Goal: Task Accomplishment & Management: Manage account settings

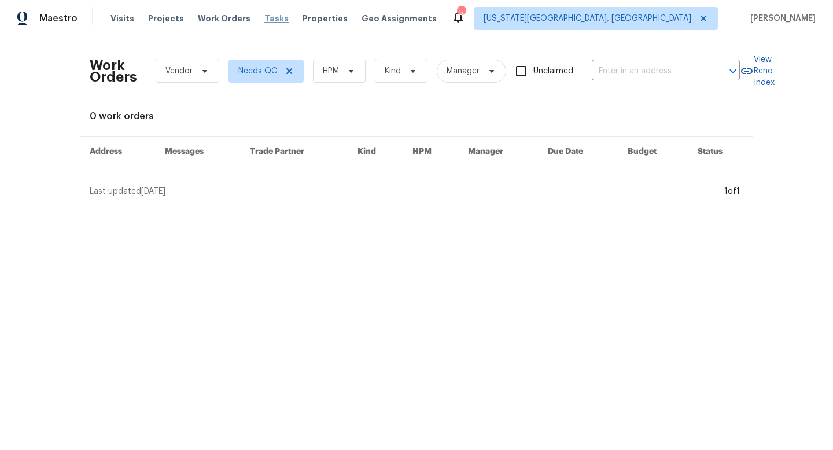
click at [264, 16] on span "Tasks" at bounding box center [276, 18] width 24 height 8
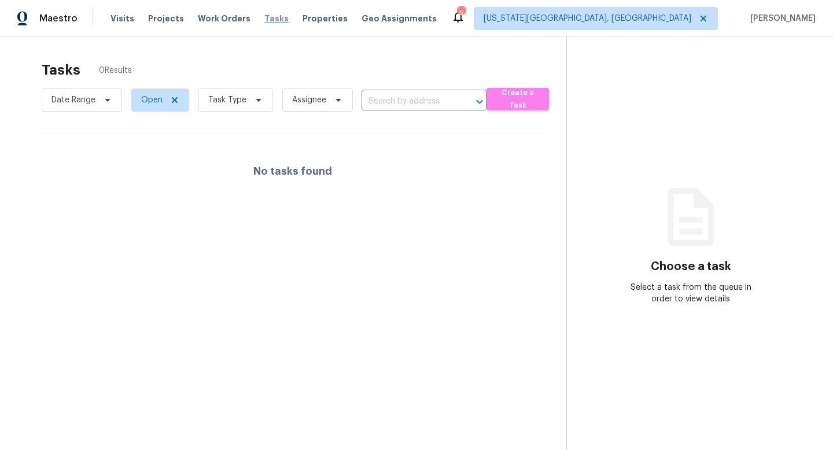
click at [270, 16] on span "Tasks" at bounding box center [276, 18] width 24 height 8
click at [264, 19] on span "Tasks" at bounding box center [276, 18] width 24 height 8
click at [198, 15] on span "Work Orders" at bounding box center [224, 19] width 53 height 12
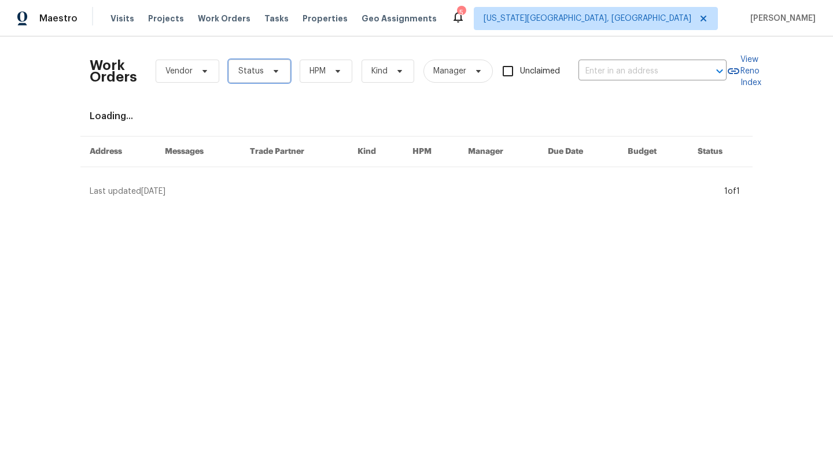
click at [252, 65] on span "Status" at bounding box center [250, 71] width 25 height 12
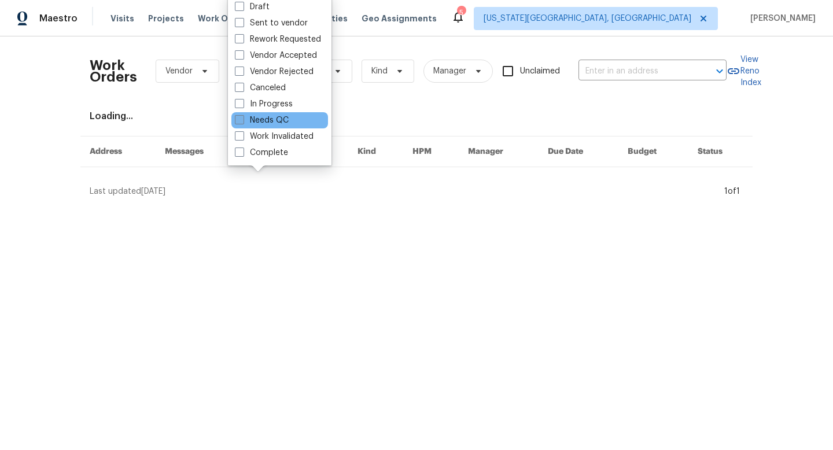
click at [246, 124] on label "Needs QC" at bounding box center [262, 121] width 54 height 12
click at [243, 122] on input "Needs QC" at bounding box center [239, 119] width 8 height 8
checkbox input "true"
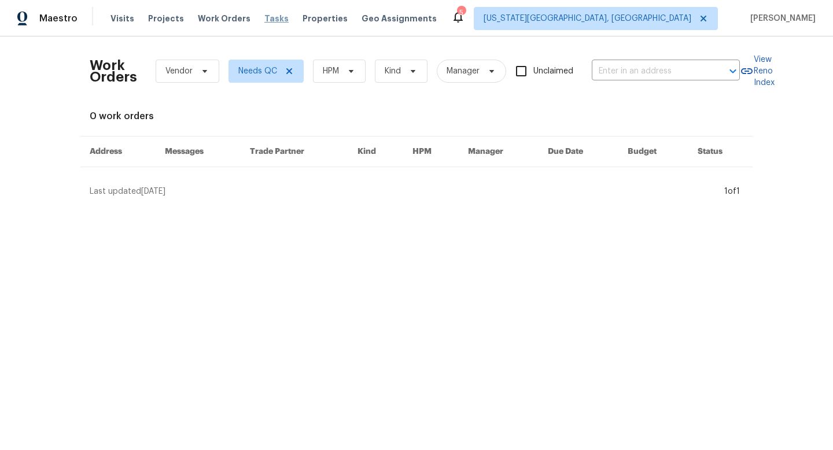
click at [266, 19] on span "Tasks" at bounding box center [276, 18] width 24 height 8
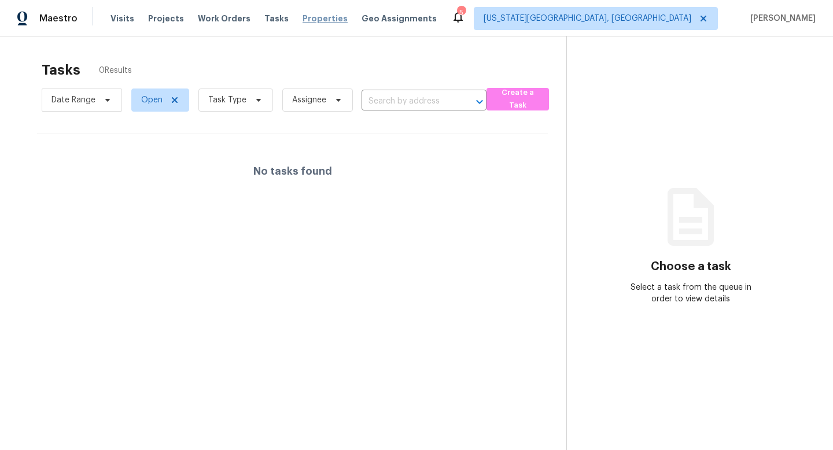
click at [314, 22] on span "Properties" at bounding box center [325, 19] width 45 height 12
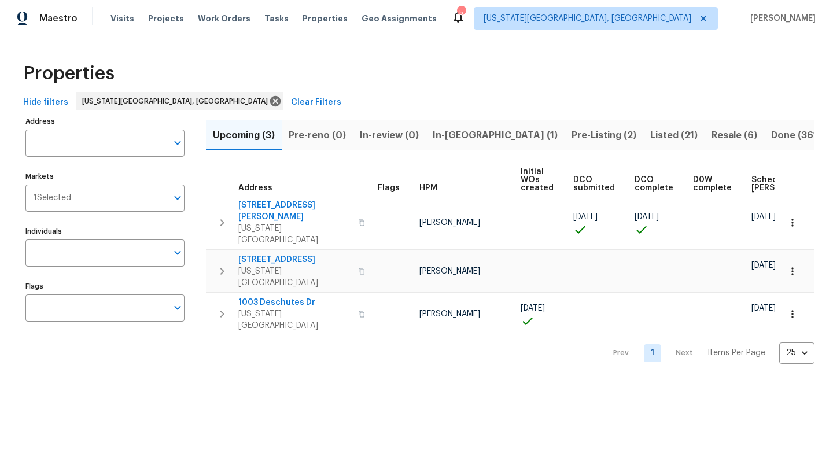
click at [712, 138] on span "Resale (6)" at bounding box center [735, 135] width 46 height 16
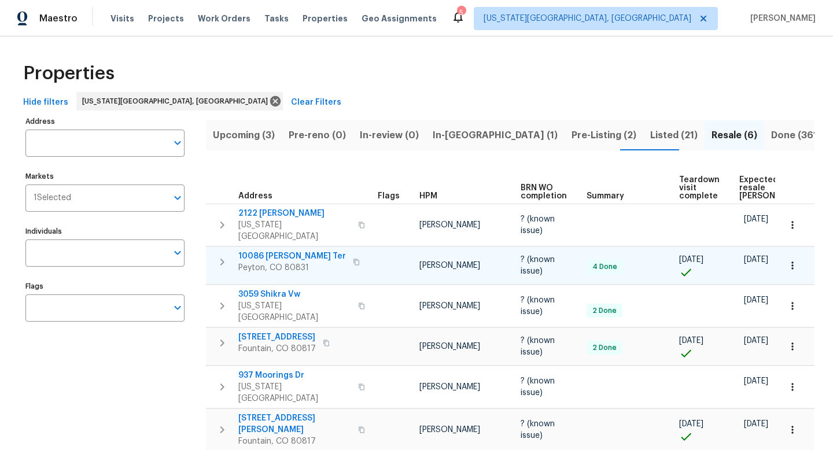
click at [285, 251] on span "10086 [PERSON_NAME] Ter" at bounding box center [292, 257] width 108 height 12
click at [120, 20] on span "Visits" at bounding box center [123, 19] width 24 height 12
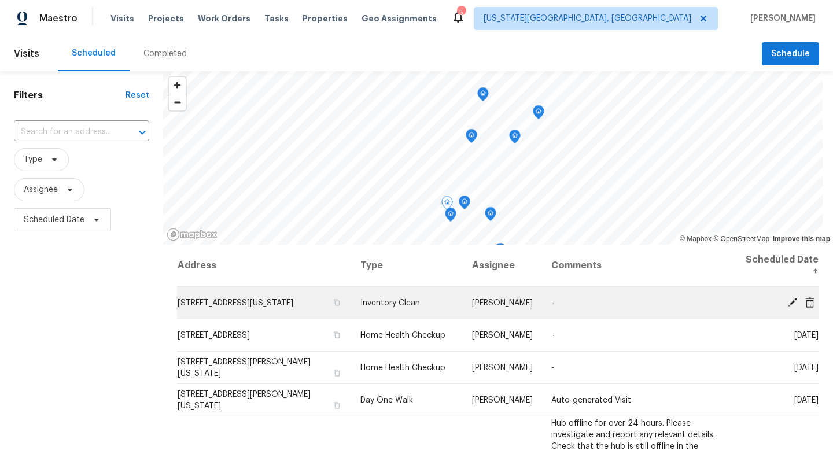
click at [791, 304] on icon at bounding box center [792, 301] width 9 height 9
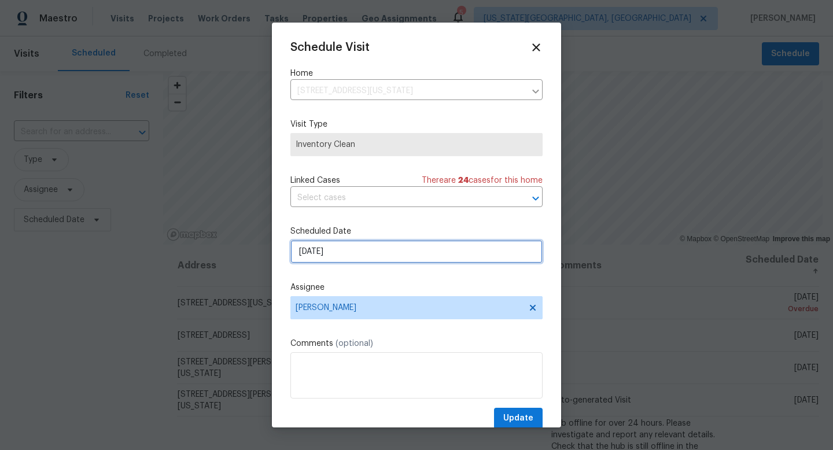
click at [323, 256] on input "9/15/2025" at bounding box center [417, 251] width 252 height 23
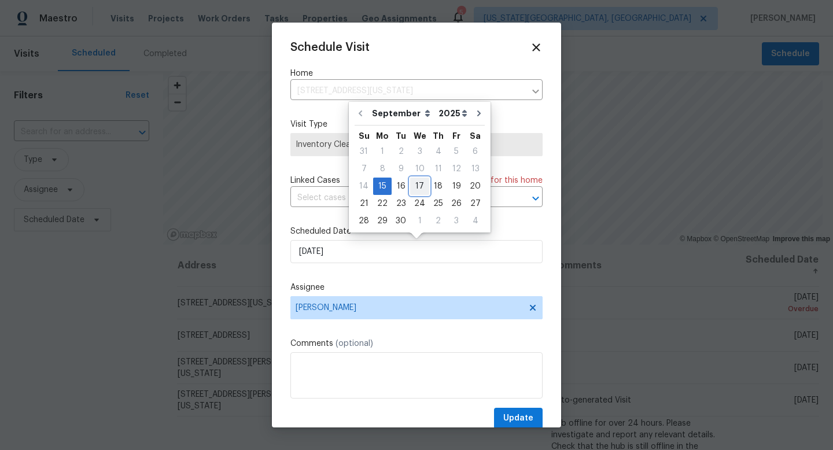
click at [414, 185] on div "17" at bounding box center [419, 186] width 19 height 16
type input "9/17/2025"
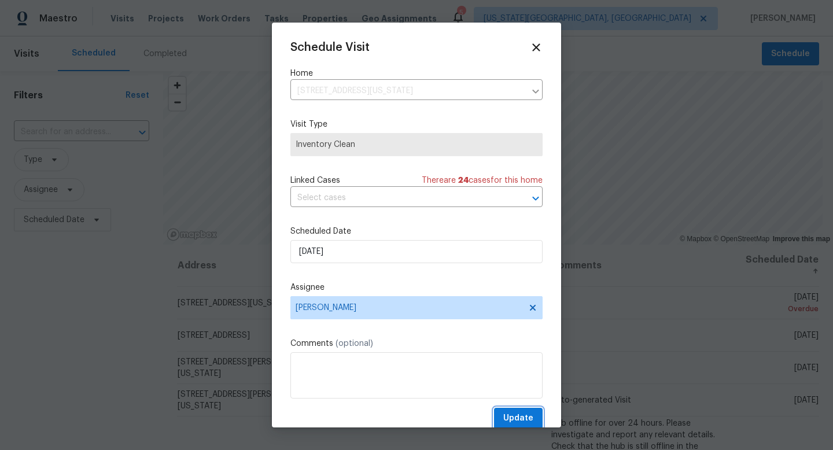
click at [521, 423] on span "Update" at bounding box center [519, 419] width 30 height 14
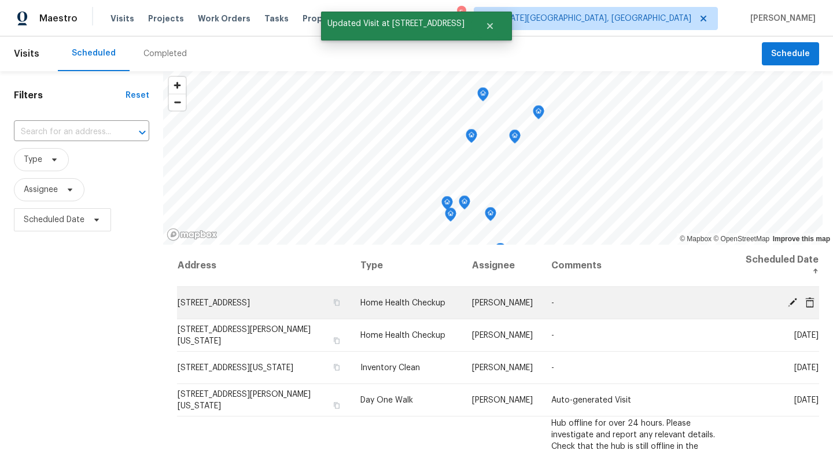
click at [795, 303] on icon at bounding box center [793, 302] width 10 height 10
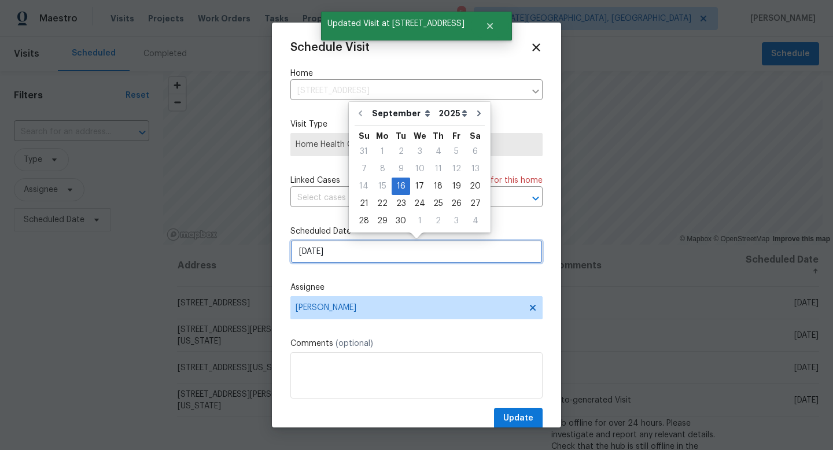
click at [381, 248] on input "9/16/2025" at bounding box center [417, 251] width 252 height 23
click at [417, 182] on div "17" at bounding box center [419, 186] width 19 height 16
type input "9/17/2025"
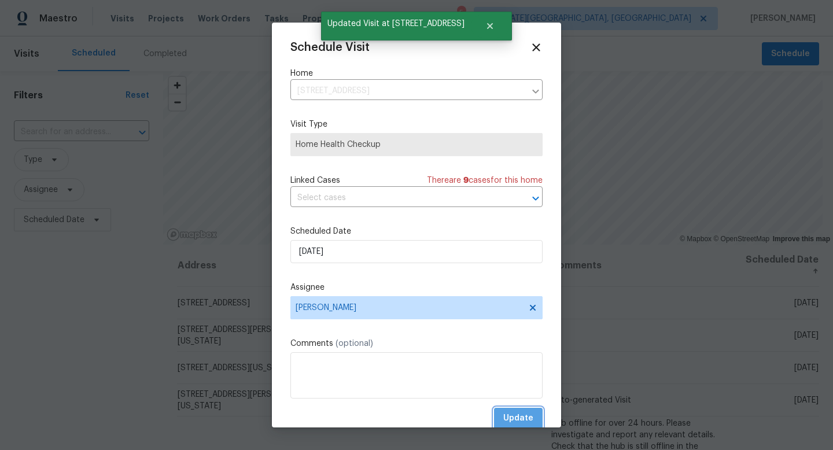
click at [516, 423] on span "Update" at bounding box center [519, 419] width 30 height 14
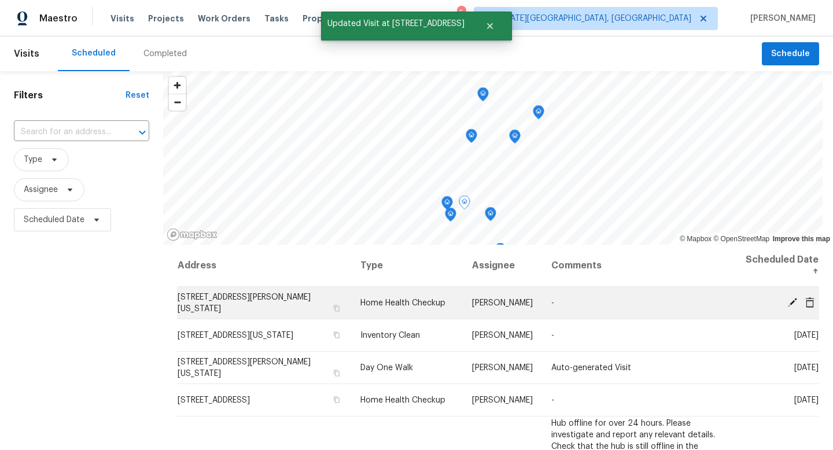
click at [784, 297] on span at bounding box center [792, 302] width 17 height 10
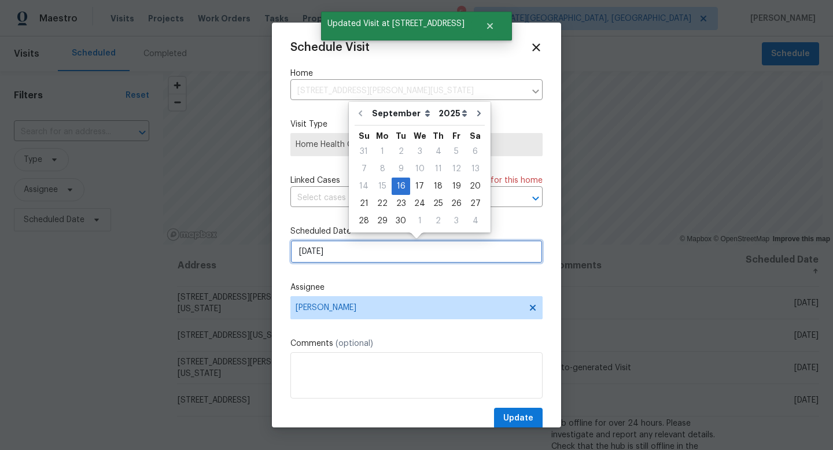
click at [344, 250] on input "9/16/2025" at bounding box center [417, 251] width 252 height 23
click at [417, 187] on div "17" at bounding box center [419, 186] width 19 height 16
type input "9/17/2025"
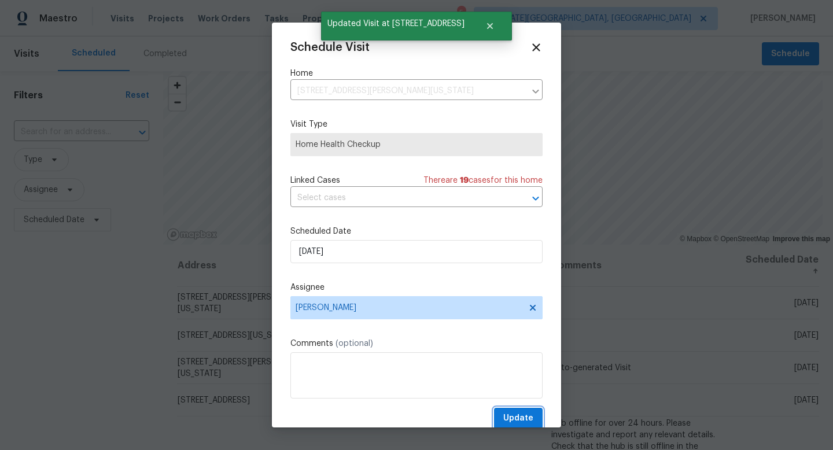
click at [532, 421] on span "Update" at bounding box center [519, 419] width 30 height 14
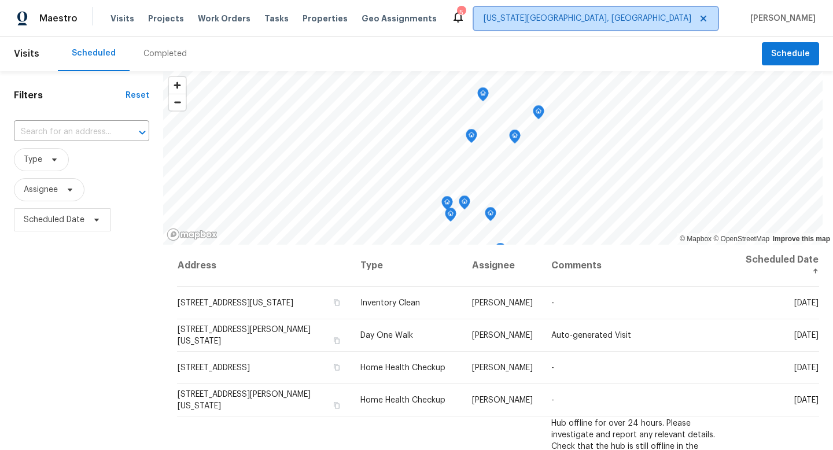
click at [674, 23] on span "[US_STATE][GEOGRAPHIC_DATA], [GEOGRAPHIC_DATA]" at bounding box center [588, 19] width 208 height 12
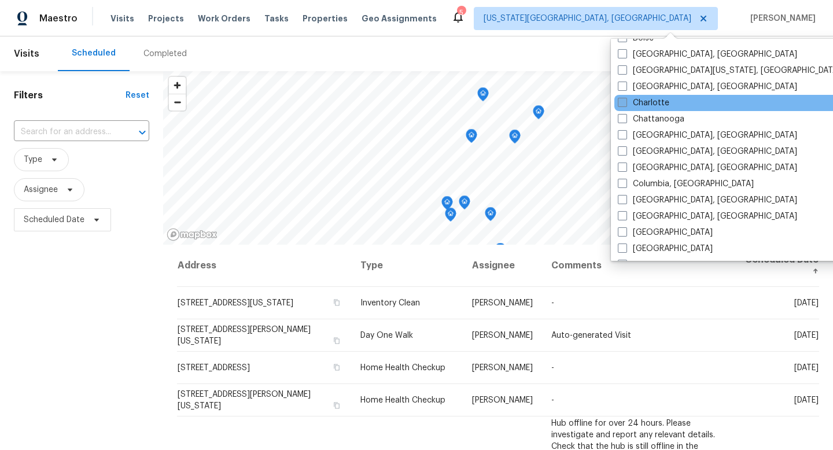
scroll to position [155, 0]
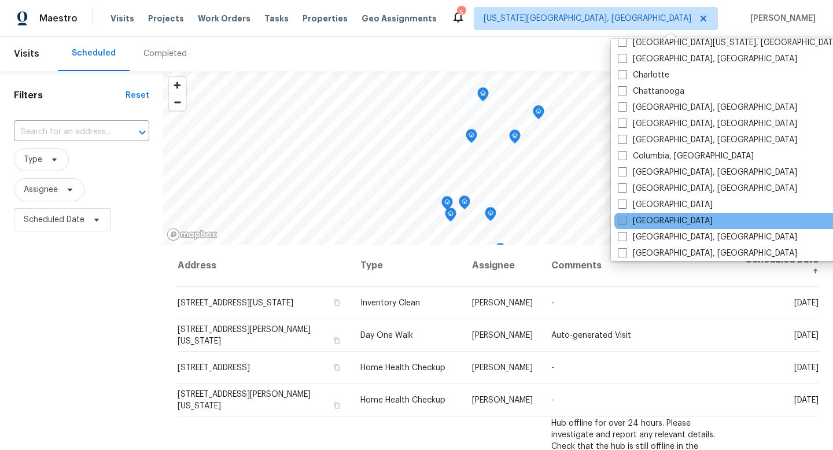
click at [619, 221] on span at bounding box center [622, 220] width 9 height 9
click at [619, 221] on input "Denver" at bounding box center [622, 219] width 8 height 8
checkbox input "true"
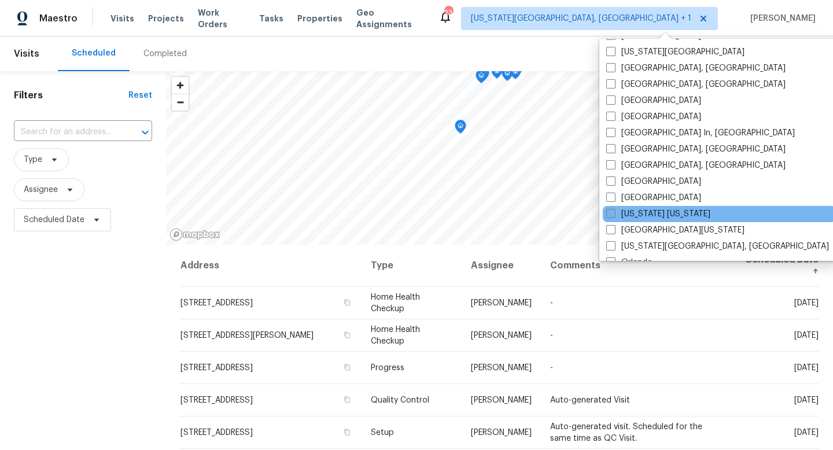
scroll to position [464, 0]
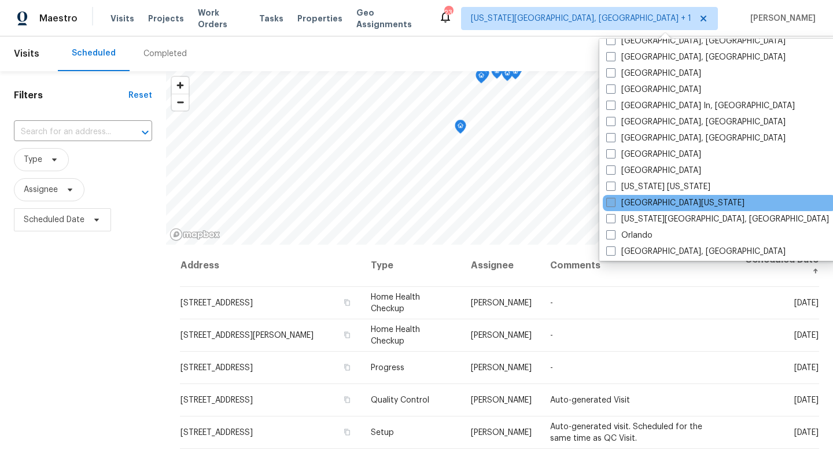
click at [615, 203] on span at bounding box center [611, 202] width 9 height 9
click at [614, 203] on input "Northern Colorado" at bounding box center [611, 201] width 8 height 8
checkbox input "true"
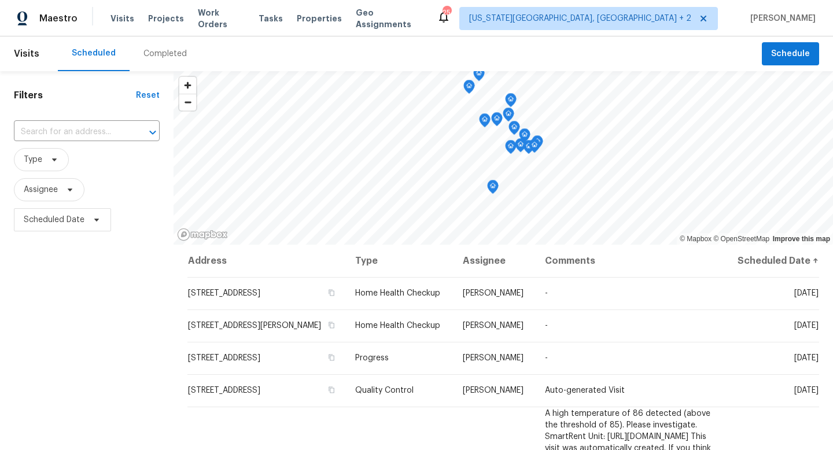
click at [148, 256] on div "Filters Reset ​ Type Assignee Scheduled Date" at bounding box center [87, 338] width 174 height 534
click at [54, 153] on span "Type" at bounding box center [41, 159] width 55 height 23
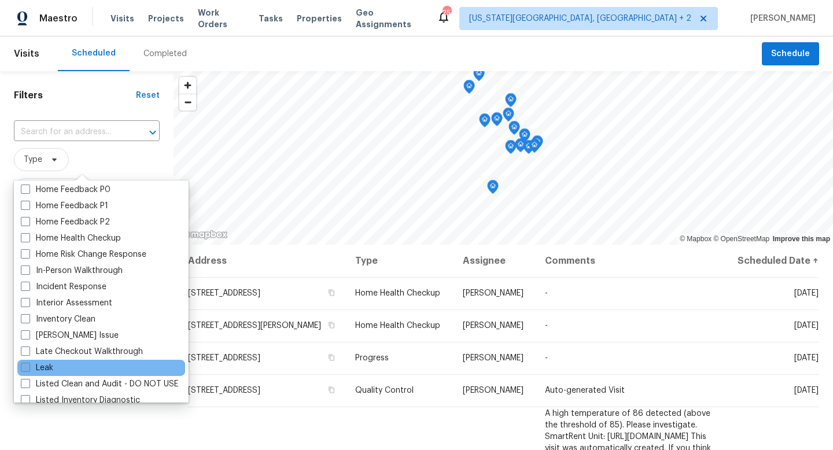
scroll to position [375, 0]
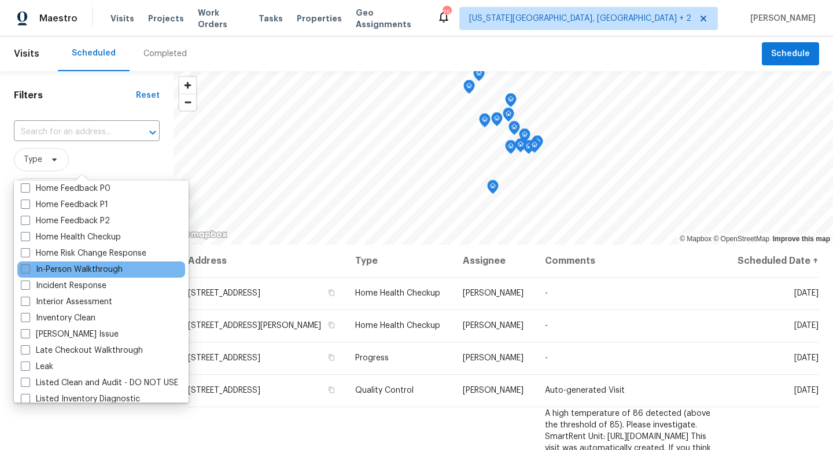
click at [26, 270] on span at bounding box center [25, 268] width 9 height 9
click at [26, 270] on input "In-Person Walkthrough" at bounding box center [25, 268] width 8 height 8
checkbox input "true"
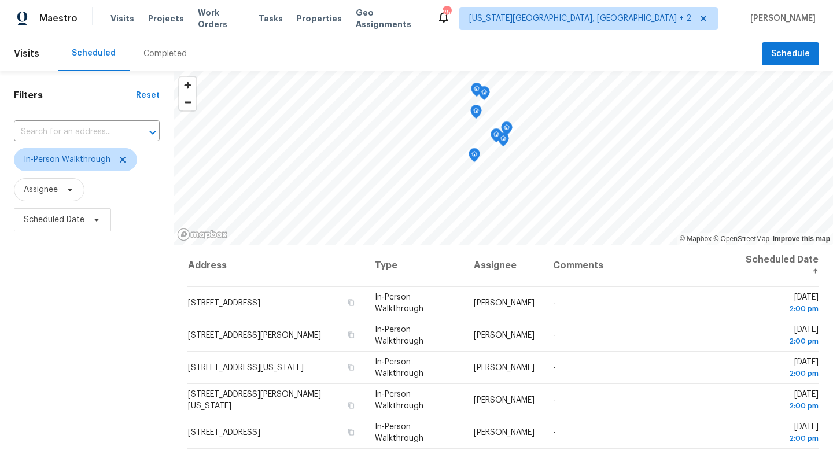
click at [151, 412] on div "Filters Reset ​ In-Person Walkthrough Assignee Scheduled Date" at bounding box center [87, 338] width 174 height 534
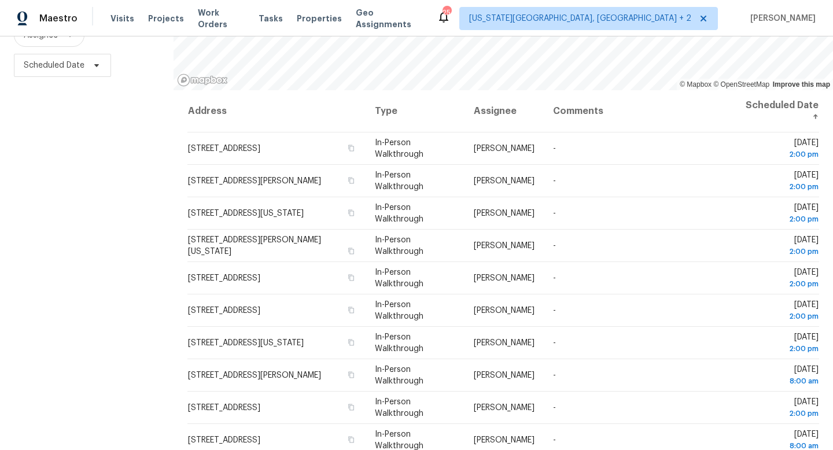
click at [132, 234] on div "Filters Reset ​ In-Person Walkthrough Assignee Scheduled Date" at bounding box center [87, 184] width 174 height 534
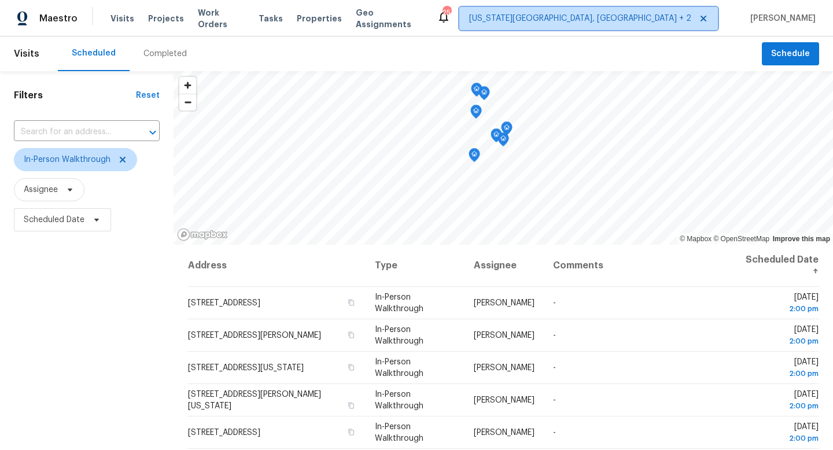
click at [631, 16] on span "Colorado Springs, CO + 2" at bounding box center [580, 19] width 222 height 12
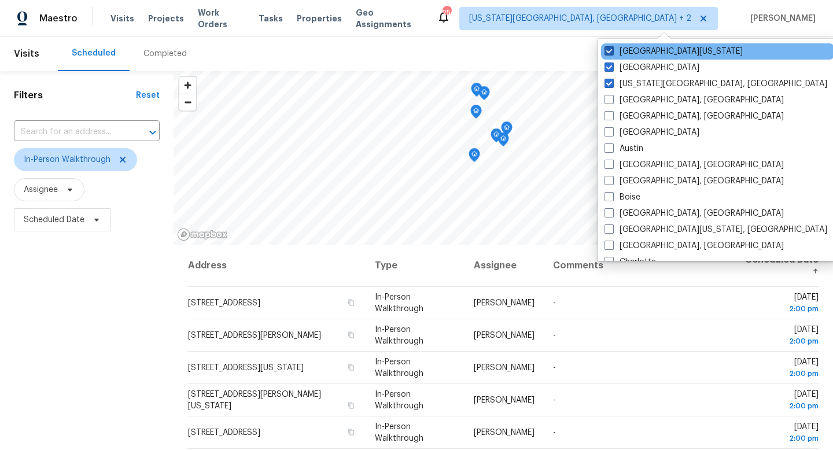
click at [609, 49] on span at bounding box center [609, 50] width 9 height 9
click at [609, 49] on input "Northern Colorado" at bounding box center [609, 50] width 8 height 8
checkbox input "false"
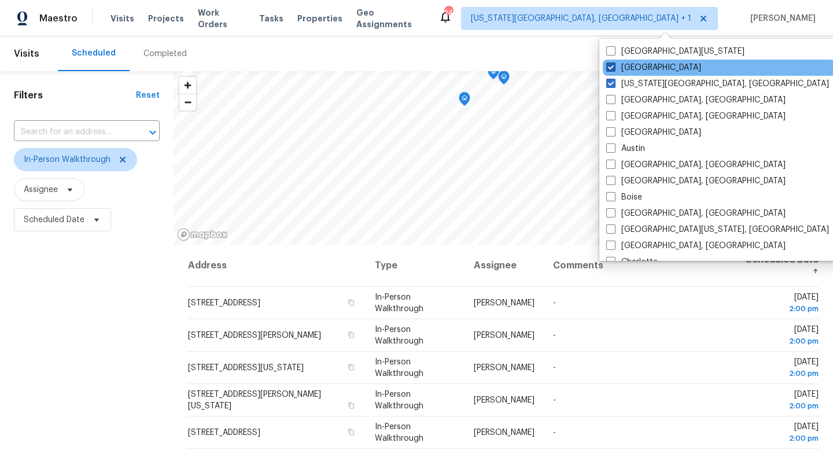
click at [609, 68] on span at bounding box center [611, 67] width 9 height 9
click at [609, 68] on input "Denver" at bounding box center [611, 66] width 8 height 8
checkbox input "false"
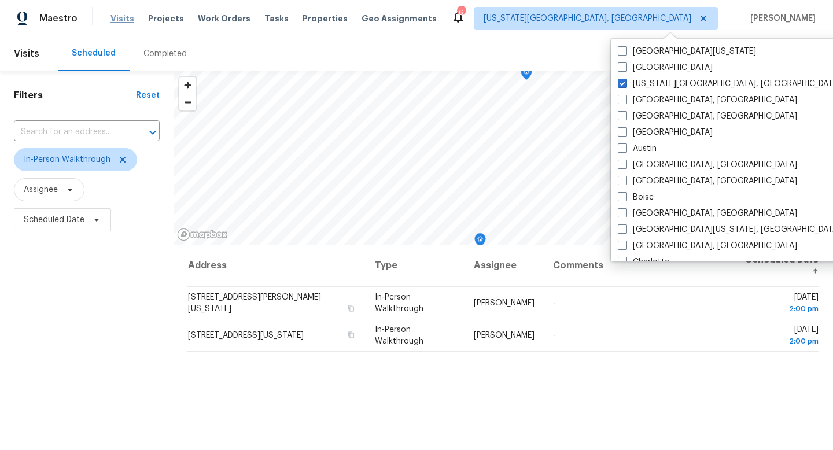
click at [126, 18] on span "Visits" at bounding box center [123, 19] width 24 height 12
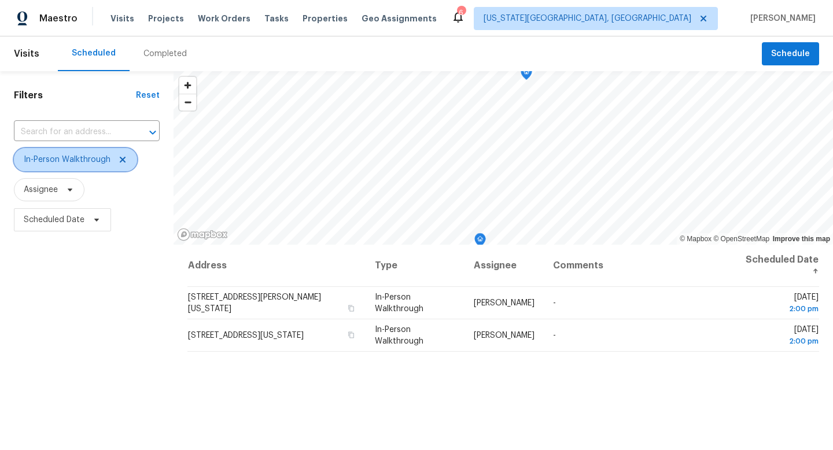
click at [126, 153] on span "In-Person Walkthrough" at bounding box center [75, 159] width 123 height 23
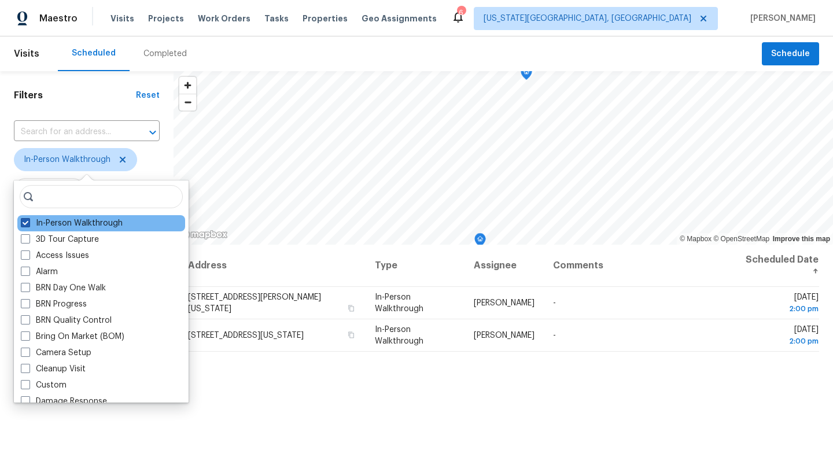
click at [28, 223] on span at bounding box center [25, 222] width 9 height 9
click at [28, 223] on input "In-Person Walkthrough" at bounding box center [25, 222] width 8 height 8
checkbox input "false"
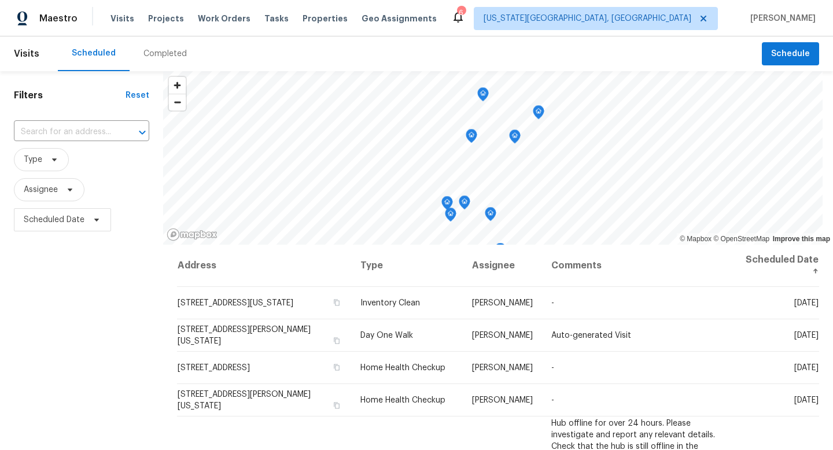
click at [152, 57] on div "Completed" at bounding box center [165, 54] width 43 height 12
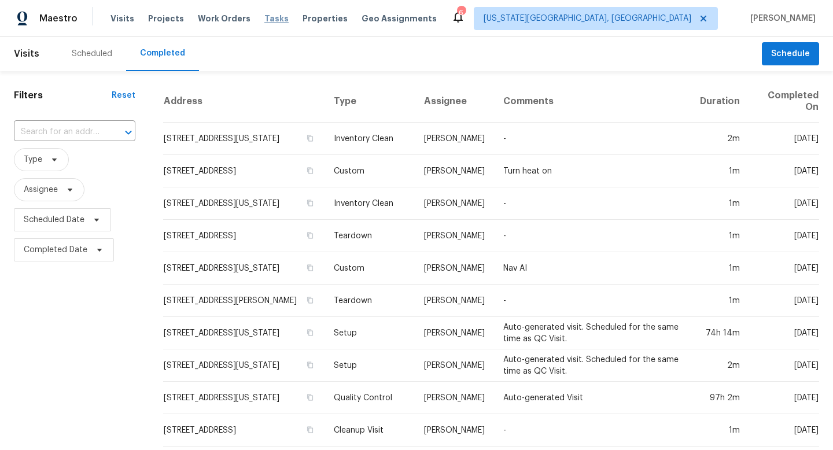
click at [264, 20] on span "Tasks" at bounding box center [276, 18] width 24 height 8
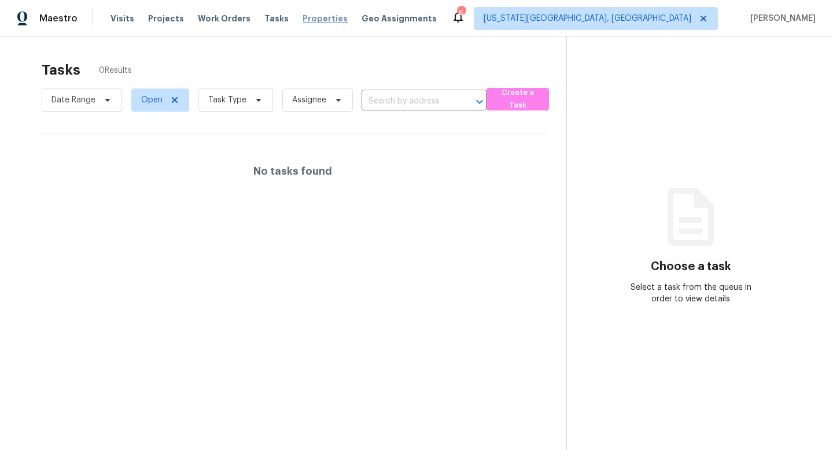
click at [303, 16] on span "Properties" at bounding box center [325, 19] width 45 height 12
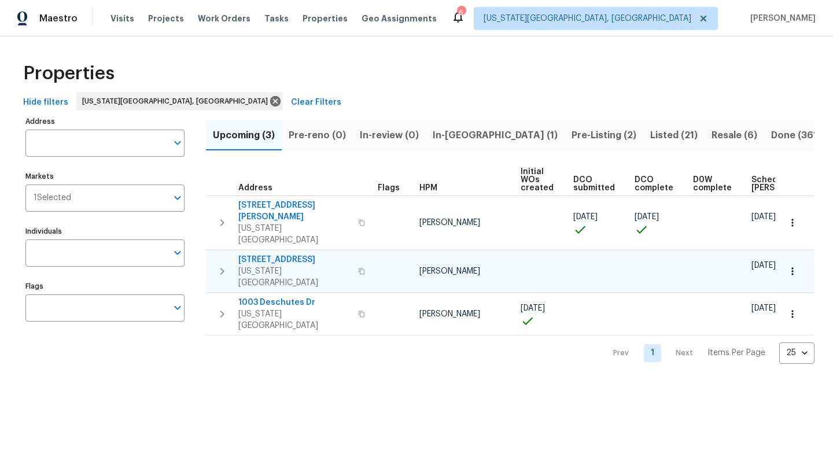
scroll to position [0, 127]
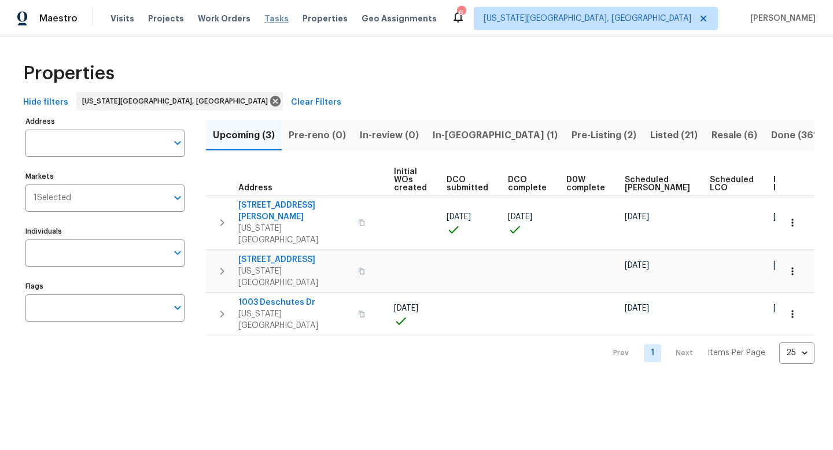
click at [264, 16] on span "Tasks" at bounding box center [276, 18] width 24 height 8
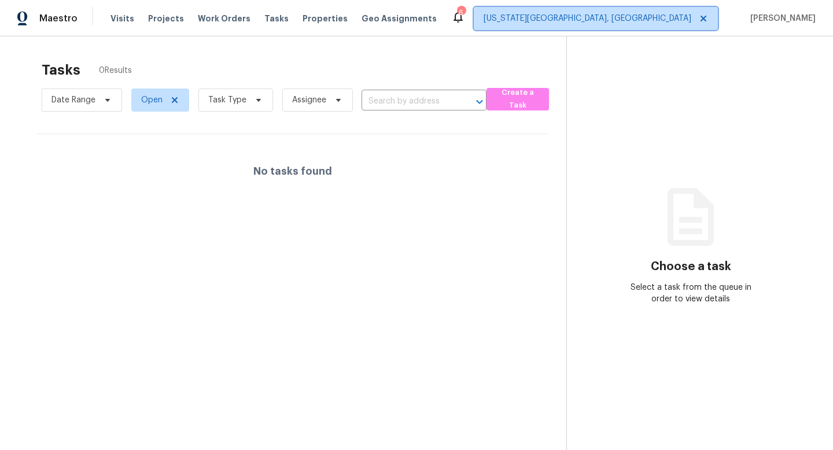
click at [655, 20] on span "[US_STATE][GEOGRAPHIC_DATA], [GEOGRAPHIC_DATA]" at bounding box center [588, 19] width 208 height 12
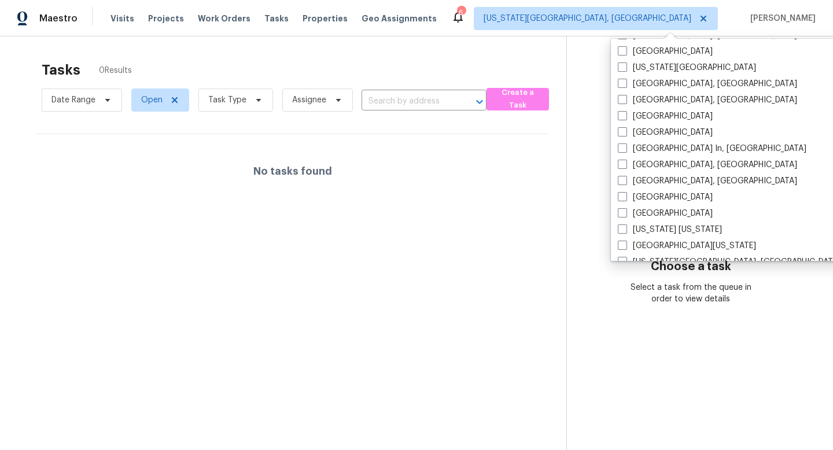
scroll to position [483, 0]
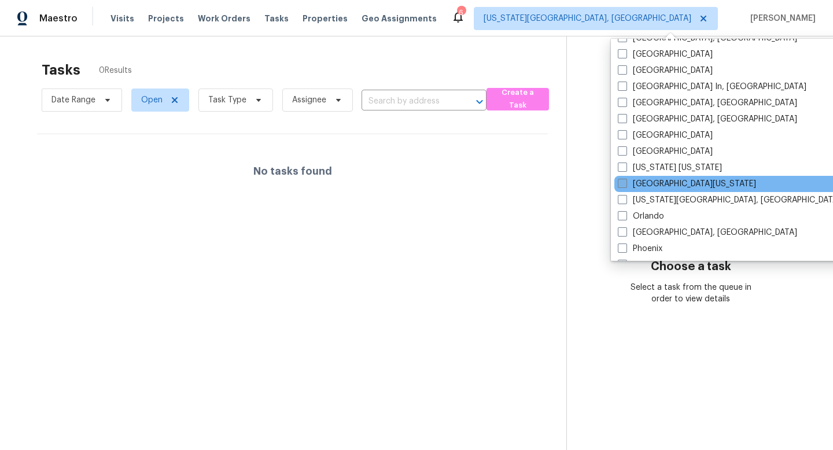
click at [624, 179] on span at bounding box center [622, 183] width 9 height 9
click at [624, 179] on input "Northern Colorado" at bounding box center [622, 182] width 8 height 8
checkbox input "true"
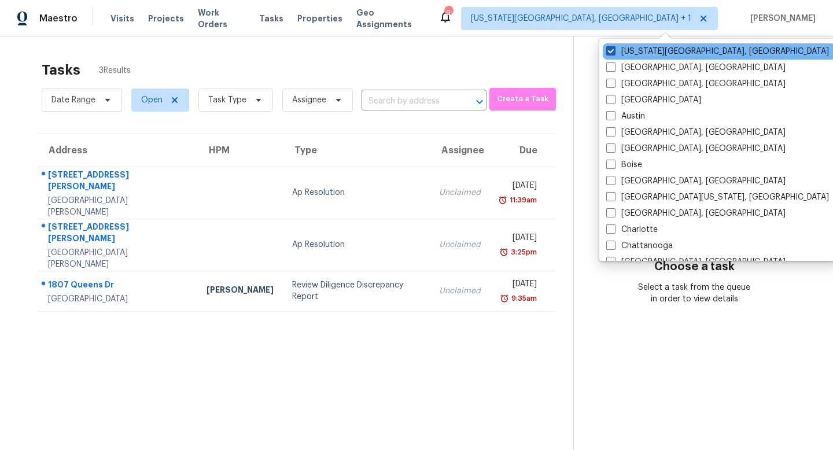
click at [618, 49] on label "[US_STATE][GEOGRAPHIC_DATA], [GEOGRAPHIC_DATA]" at bounding box center [718, 52] width 223 height 12
click at [614, 49] on input "[US_STATE][GEOGRAPHIC_DATA], [GEOGRAPHIC_DATA]" at bounding box center [611, 50] width 8 height 8
checkbox input "false"
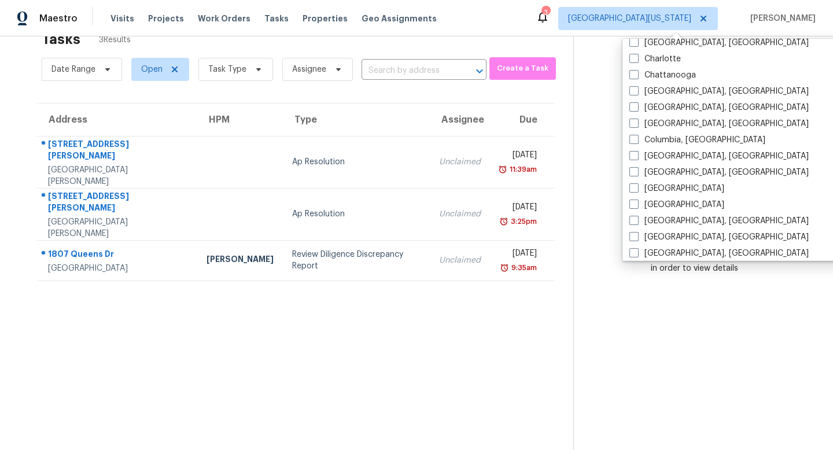
scroll to position [242, 0]
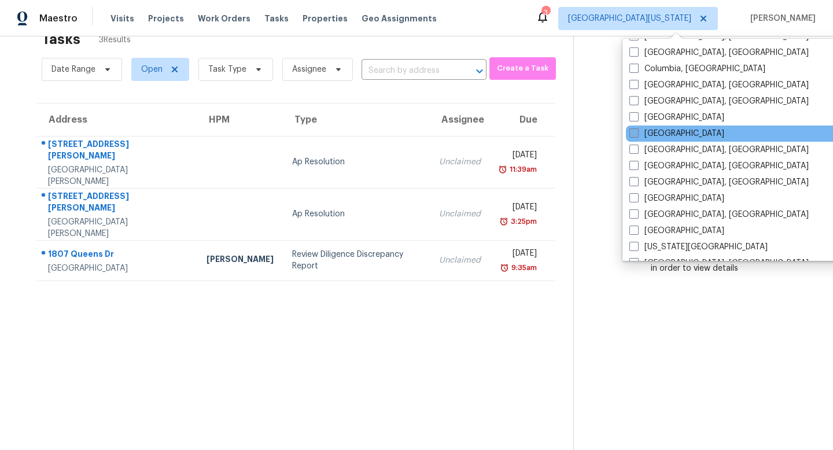
click at [632, 135] on span at bounding box center [634, 132] width 9 height 9
click at [632, 135] on input "Denver" at bounding box center [634, 132] width 8 height 8
checkbox input "true"
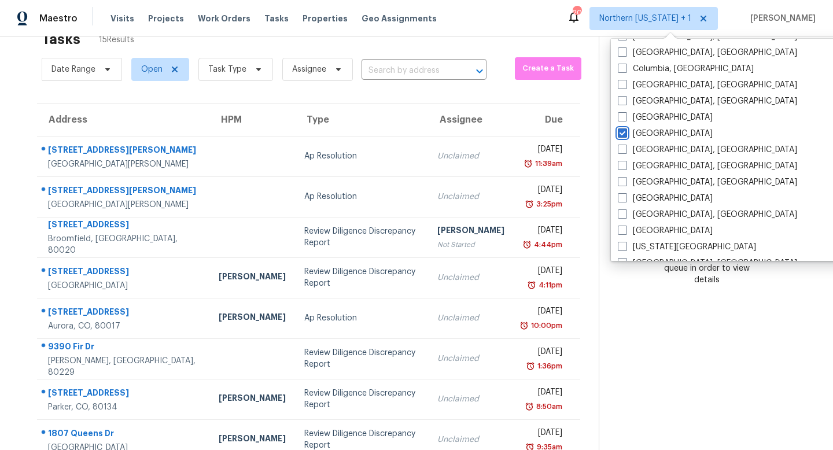
scroll to position [152, 0]
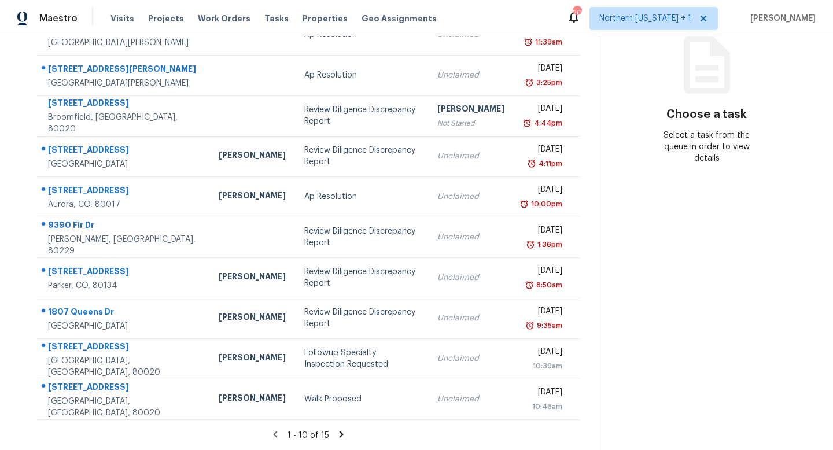
click at [340, 432] on icon at bounding box center [342, 434] width 4 height 6
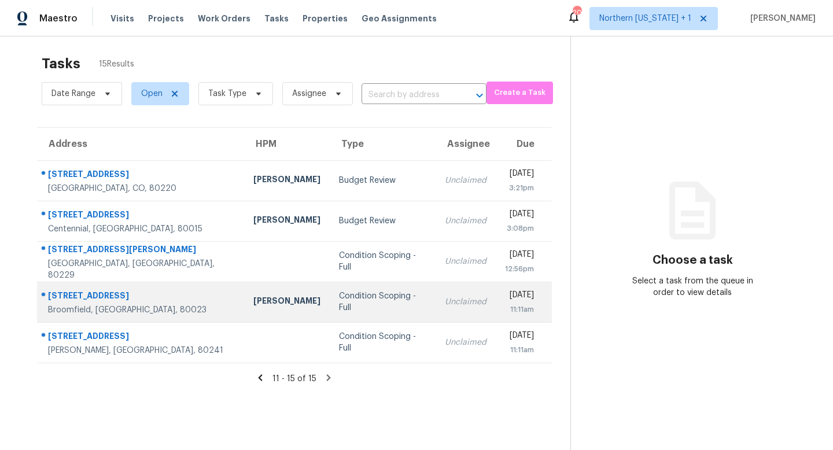
scroll to position [0, 0]
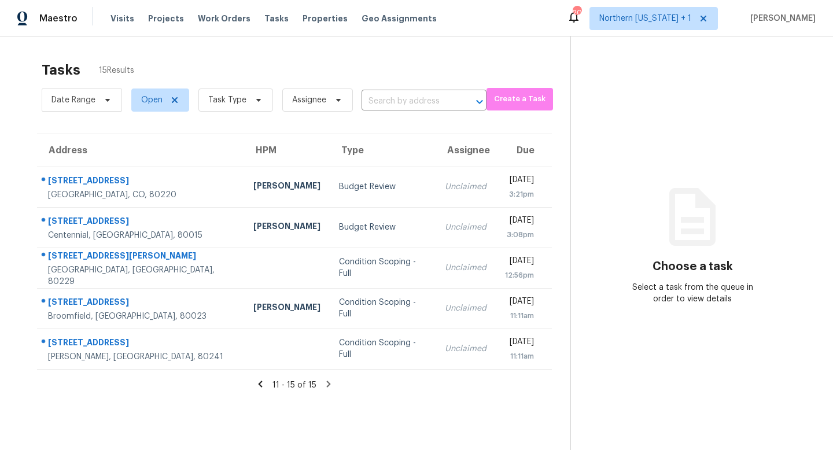
click at [260, 385] on icon at bounding box center [261, 384] width 4 height 6
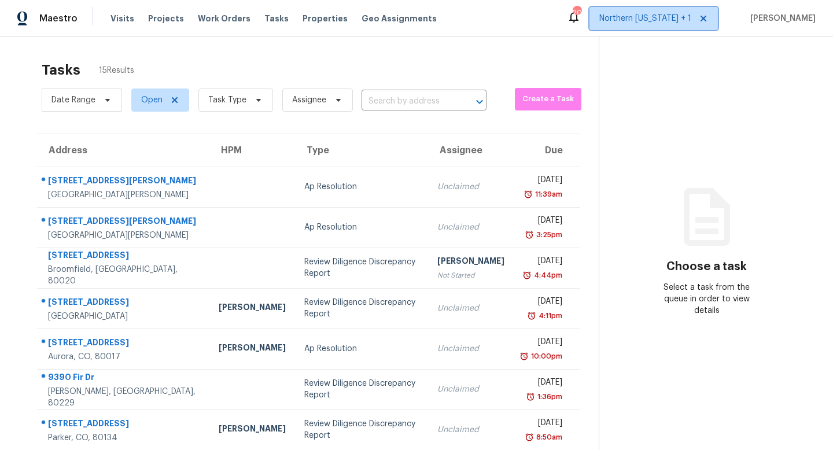
click at [638, 16] on span "Northern Colorado + 1" at bounding box center [646, 19] width 92 height 12
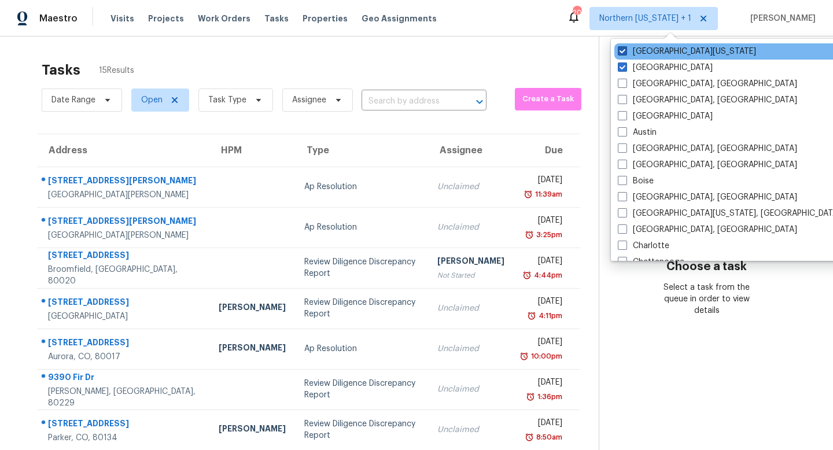
click at [626, 54] on span at bounding box center [622, 50] width 9 height 9
click at [626, 53] on input "Northern Colorado" at bounding box center [622, 50] width 8 height 8
checkbox input "false"
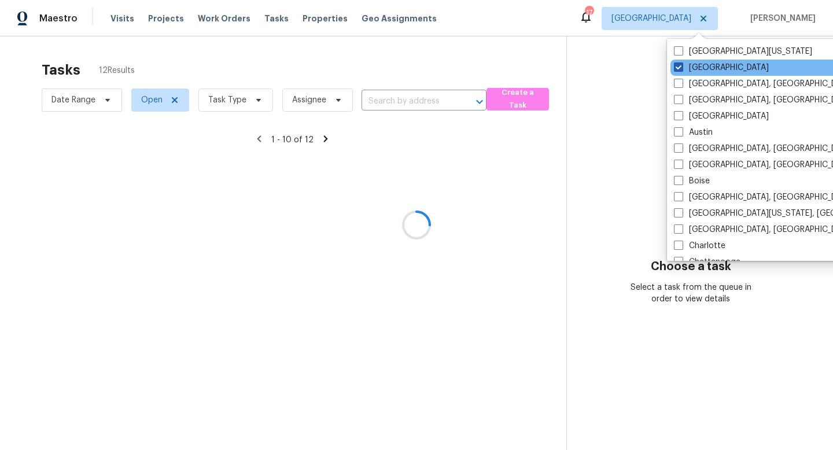
click at [682, 68] on span at bounding box center [678, 67] width 9 height 9
click at [682, 68] on input "Denver" at bounding box center [678, 66] width 8 height 8
checkbox input "false"
checkbox input "true"
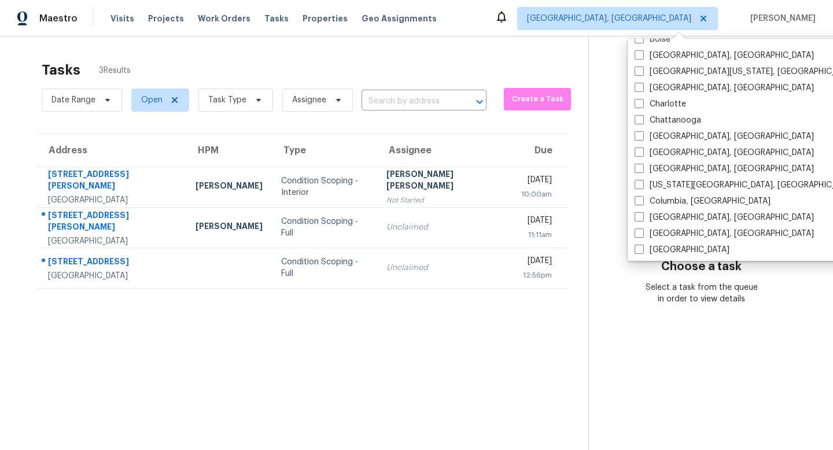
scroll to position [193, 0]
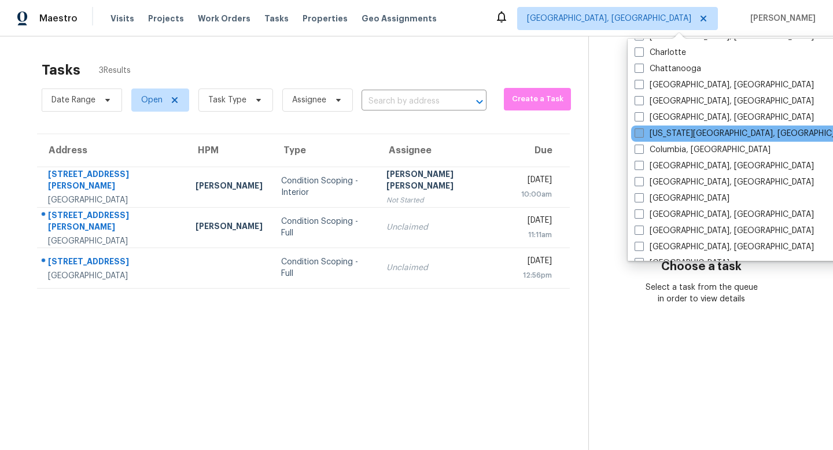
click at [641, 135] on span at bounding box center [639, 132] width 9 height 9
click at [641, 135] on input "[US_STATE][GEOGRAPHIC_DATA], [GEOGRAPHIC_DATA]" at bounding box center [639, 132] width 8 height 8
checkbox input "true"
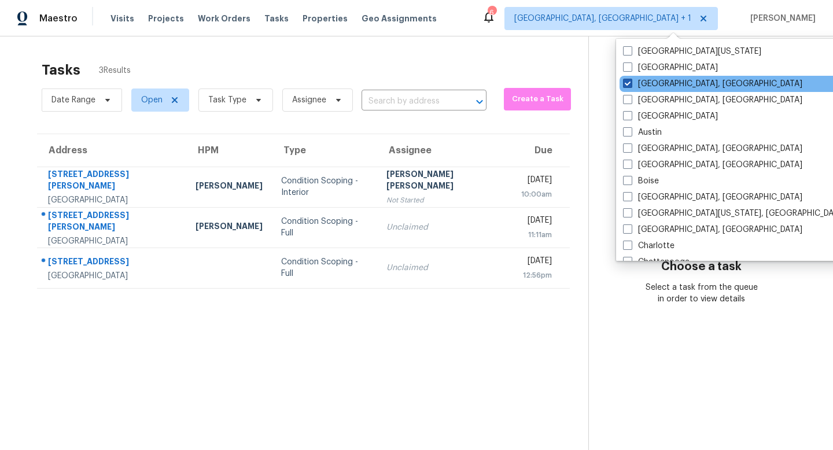
click at [633, 81] on label "Albuquerque, NM" at bounding box center [712, 84] width 179 height 12
click at [631, 81] on input "Albuquerque, NM" at bounding box center [627, 82] width 8 height 8
checkbox input "false"
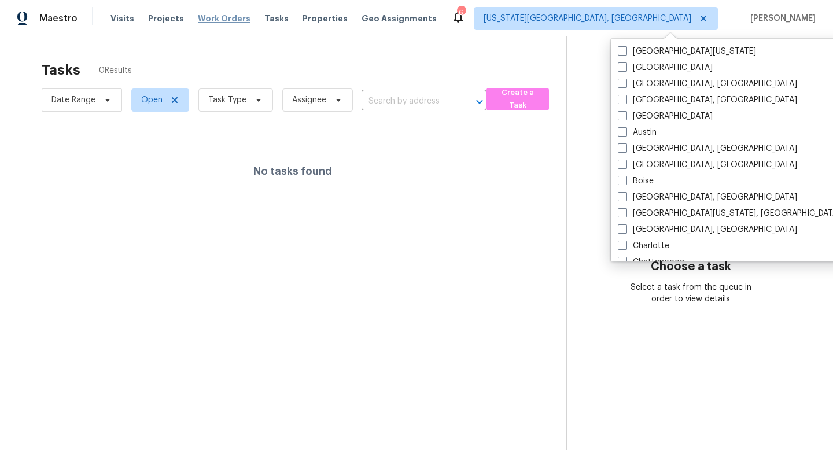
click at [218, 17] on span "Work Orders" at bounding box center [224, 19] width 53 height 12
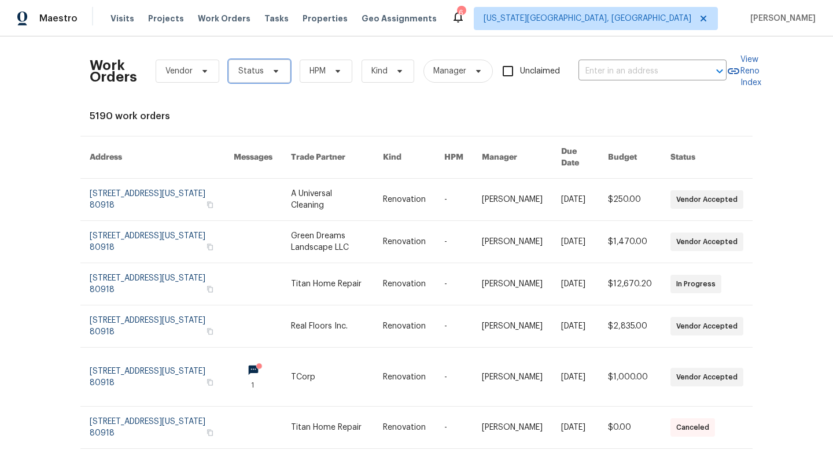
click at [240, 74] on span "Status" at bounding box center [250, 71] width 25 height 12
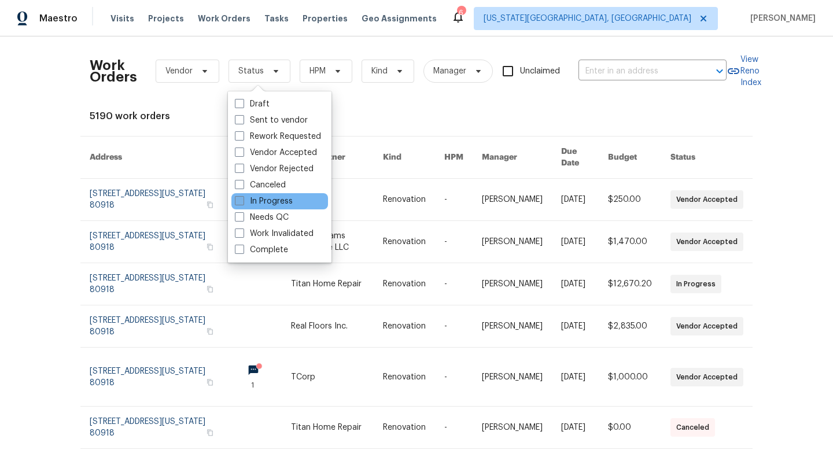
click at [247, 202] on label "In Progress" at bounding box center [264, 202] width 58 height 12
click at [243, 202] on input "In Progress" at bounding box center [239, 200] width 8 height 8
checkbox input "true"
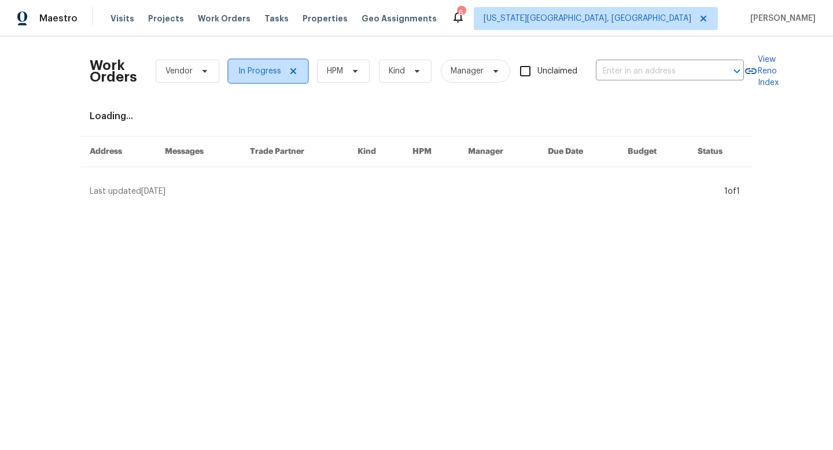
click at [274, 71] on span "In Progress" at bounding box center [259, 71] width 43 height 12
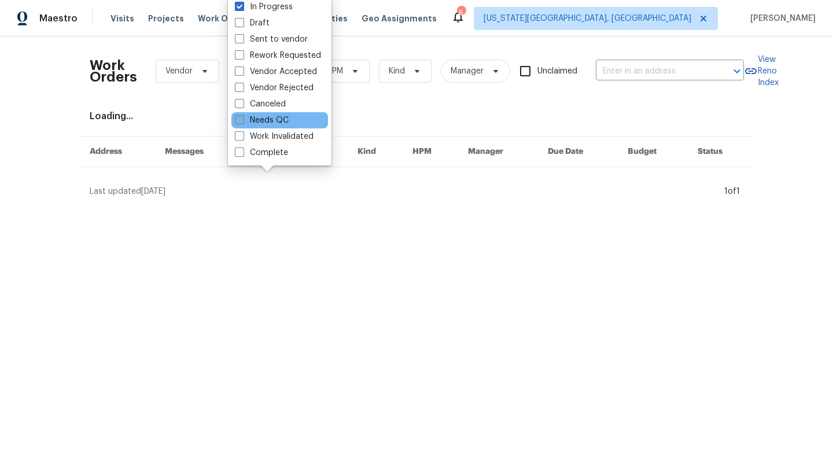
click at [246, 122] on label "Needs QC" at bounding box center [262, 121] width 54 height 12
click at [243, 122] on input "Needs QC" at bounding box center [239, 119] width 8 height 8
checkbox input "true"
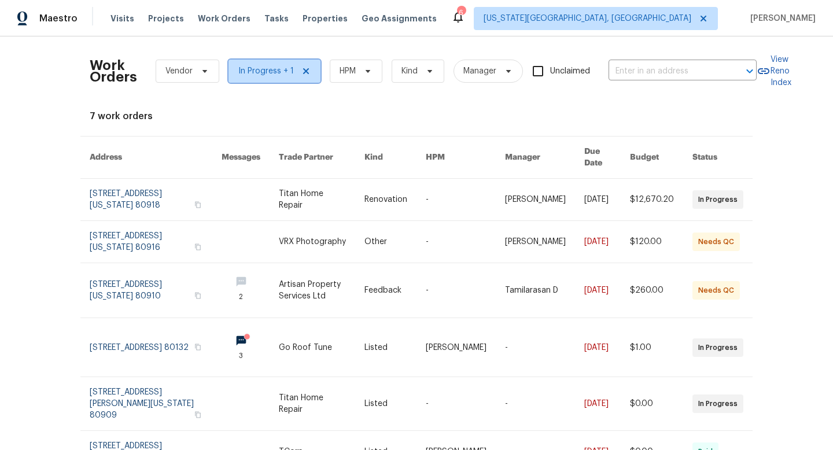
click at [302, 70] on icon at bounding box center [306, 71] width 9 height 9
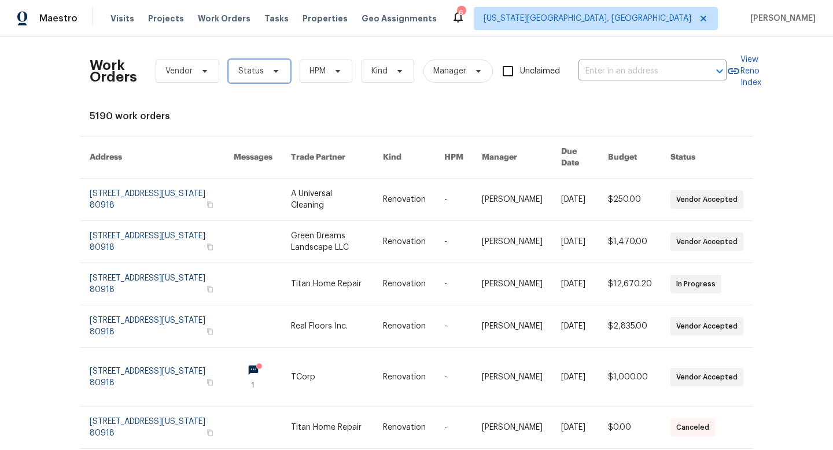
click at [260, 71] on span "Status" at bounding box center [250, 71] width 25 height 12
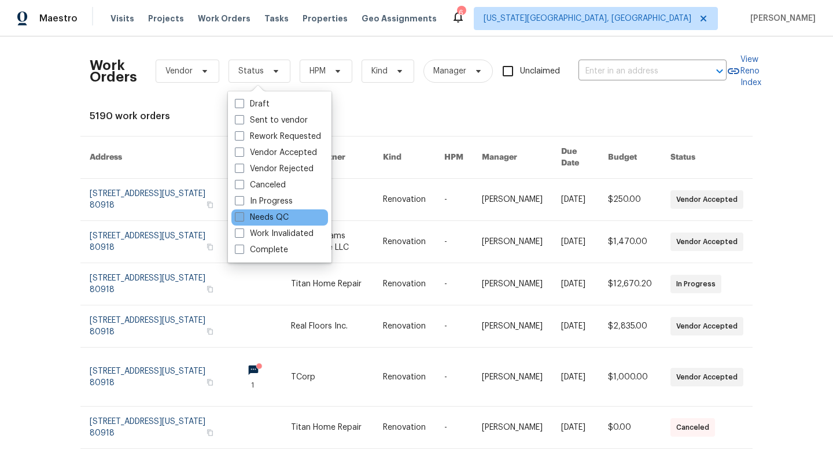
click at [243, 220] on span at bounding box center [239, 216] width 9 height 9
click at [243, 219] on input "Needs QC" at bounding box center [239, 216] width 8 height 8
checkbox input "true"
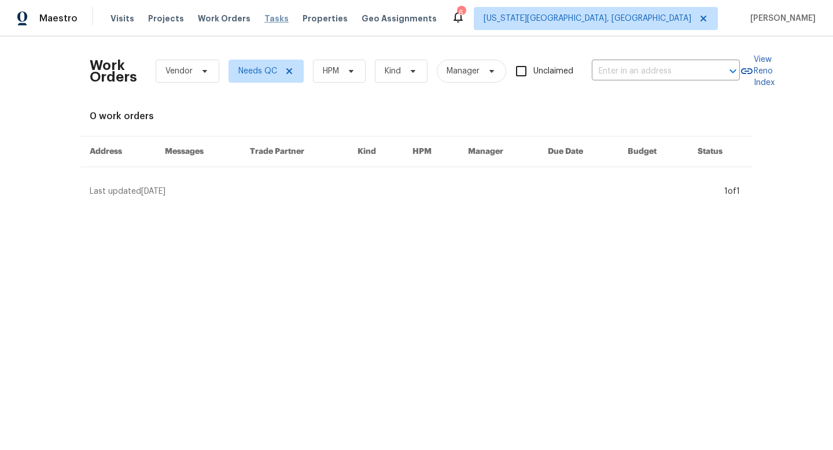
click at [264, 17] on span "Tasks" at bounding box center [276, 18] width 24 height 8
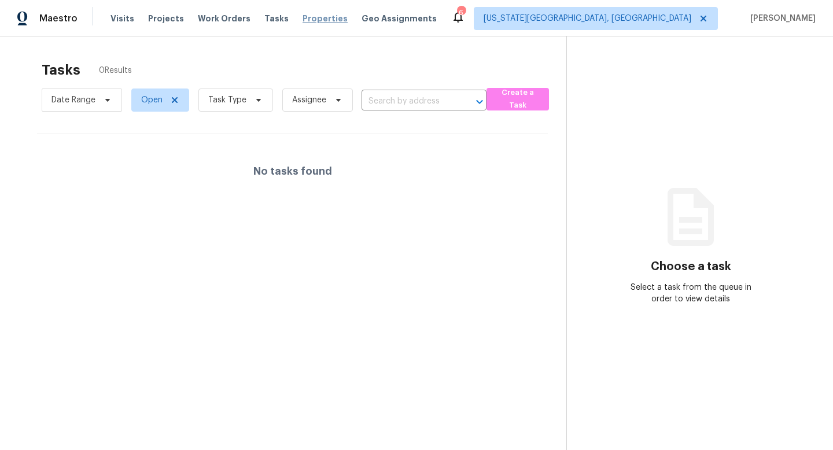
click at [315, 23] on span "Properties" at bounding box center [325, 19] width 45 height 12
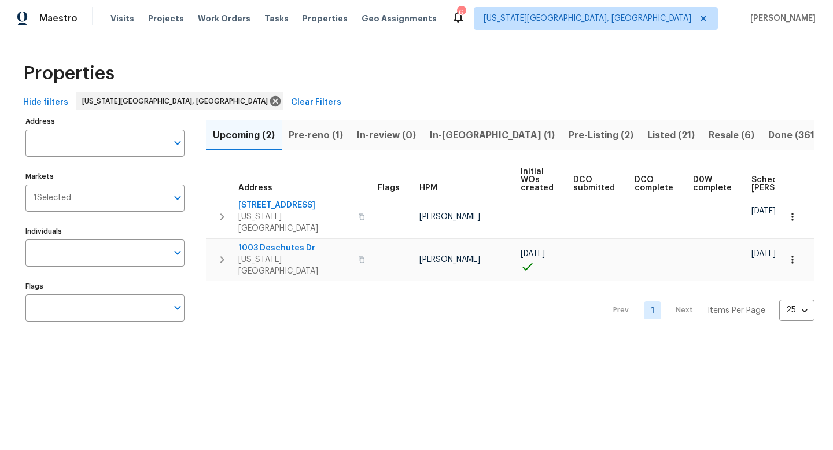
click at [306, 130] on span "Pre-reno (1)" at bounding box center [316, 135] width 54 height 16
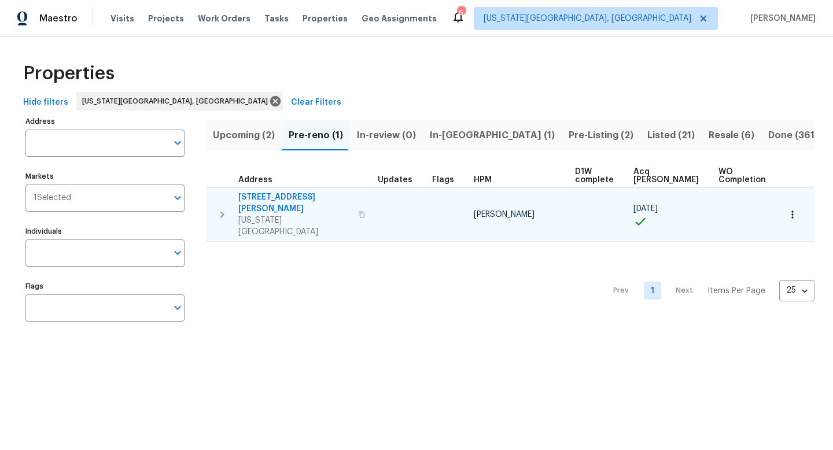
click at [260, 192] on span "6812 Galpin Dr" at bounding box center [294, 203] width 113 height 23
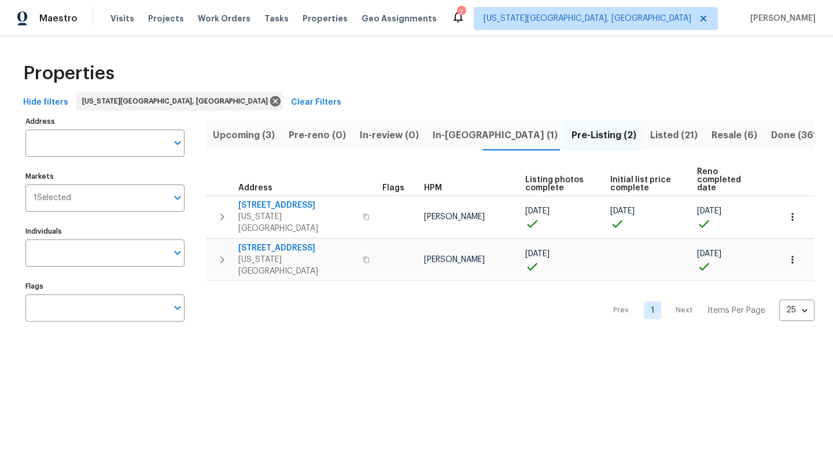
click at [246, 136] on span "Upcoming (3)" at bounding box center [244, 135] width 62 height 16
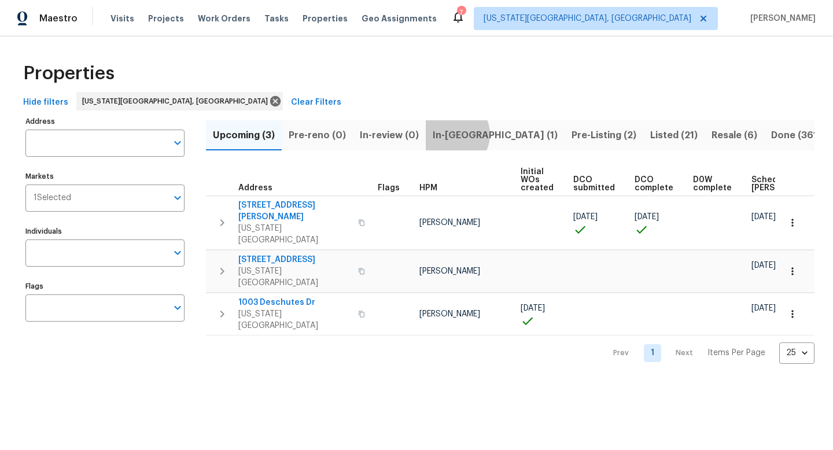
click at [450, 134] on span "In-reno (1)" at bounding box center [495, 135] width 125 height 16
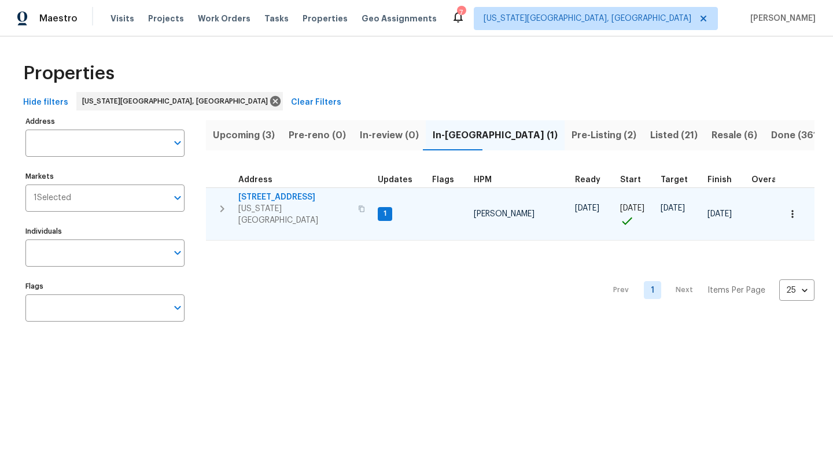
click at [272, 195] on span "4454 Ranch Cir" at bounding box center [294, 198] width 113 height 12
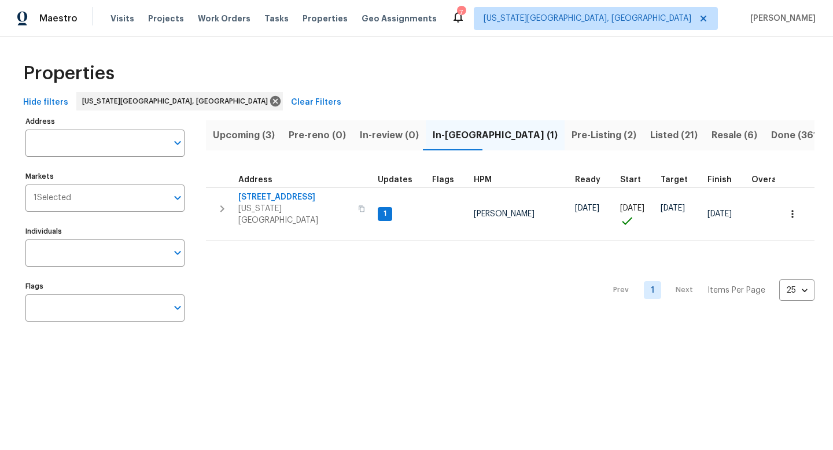
click at [243, 134] on span "Upcoming (3)" at bounding box center [244, 135] width 62 height 16
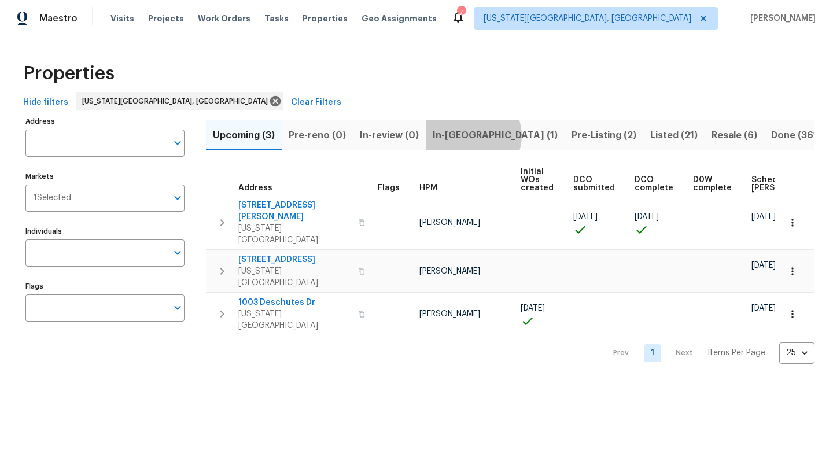
click at [469, 135] on span "In-reno (1)" at bounding box center [495, 135] width 125 height 16
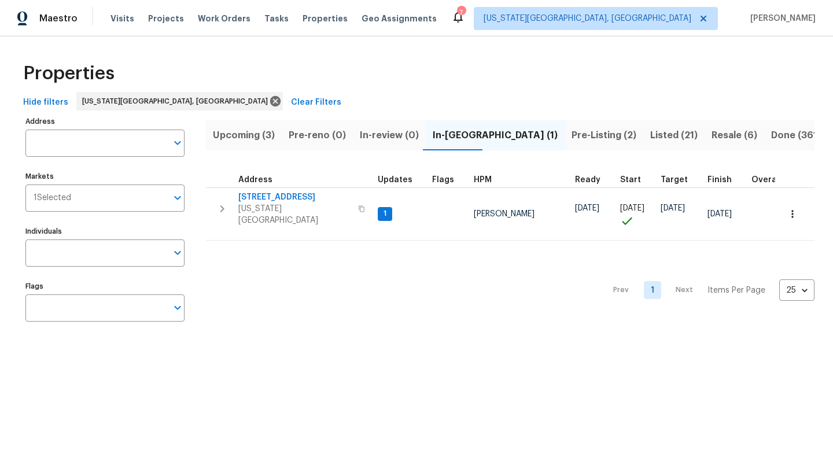
click at [572, 135] on span "Pre-Listing (2)" at bounding box center [604, 135] width 65 height 16
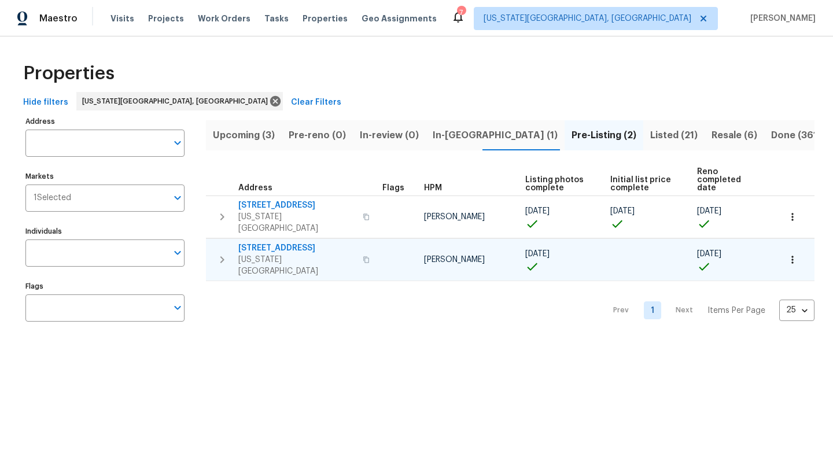
click at [268, 243] on span "6815 Woodgate Ct" at bounding box center [296, 249] width 117 height 12
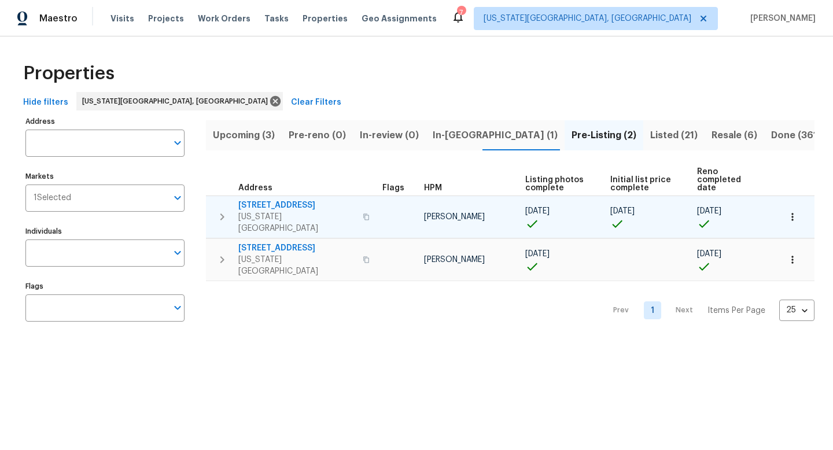
click at [278, 200] on span "4150 Shining Way" at bounding box center [296, 206] width 117 height 12
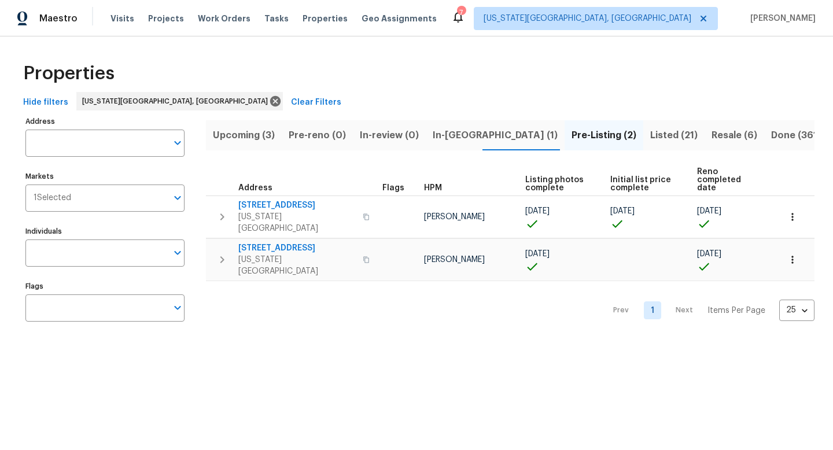
click at [651, 132] on span "Listed (21)" at bounding box center [674, 135] width 47 height 16
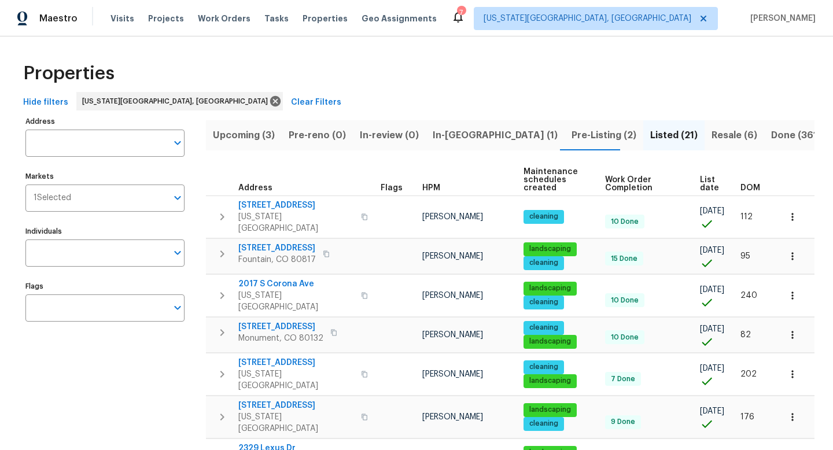
click at [705, 186] on span "List date" at bounding box center [710, 184] width 21 height 16
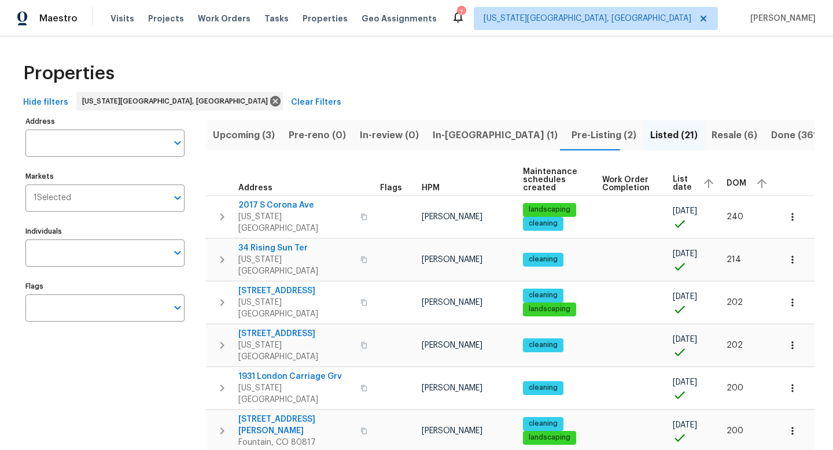
scroll to position [0, 5]
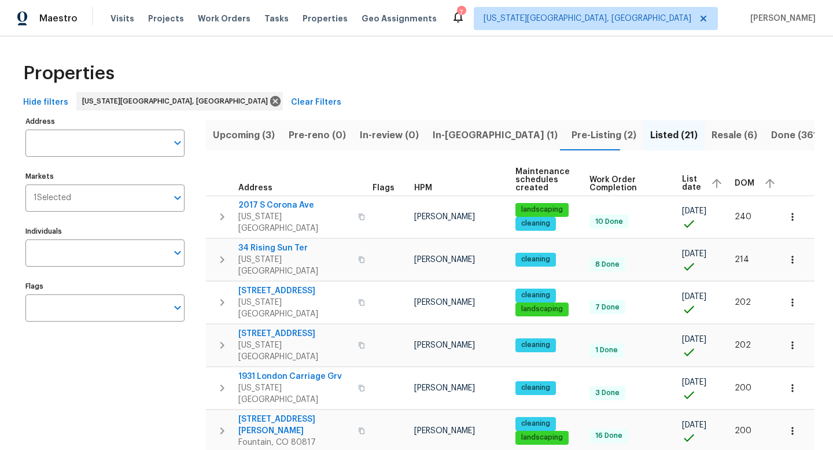
click at [682, 178] on span "List date" at bounding box center [691, 183] width 19 height 16
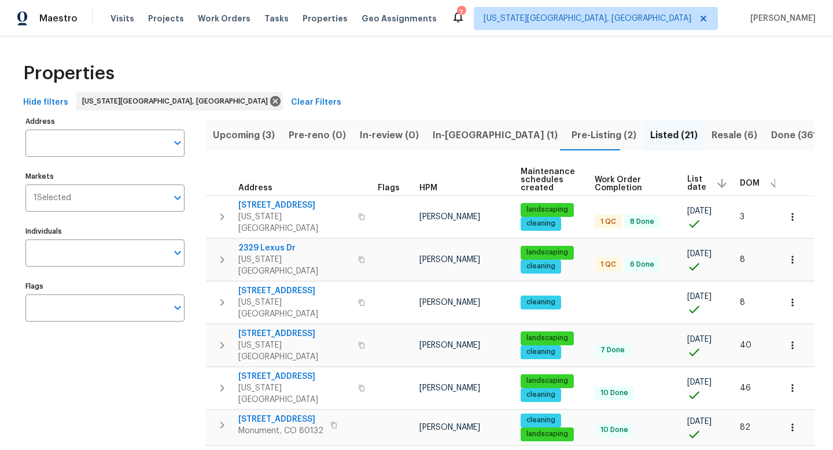
scroll to position [0, 5]
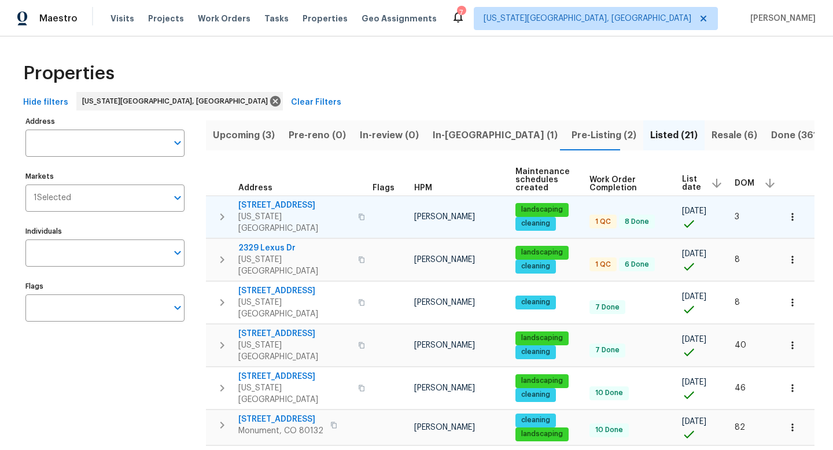
click at [277, 201] on span "3211 Poughkeepsie Dr" at bounding box center [294, 206] width 113 height 12
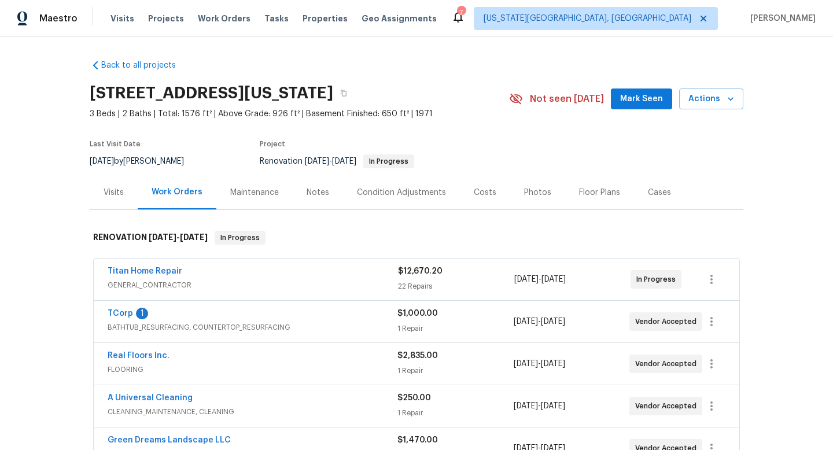
click at [626, 100] on span "Mark Seen" at bounding box center [641, 99] width 43 height 14
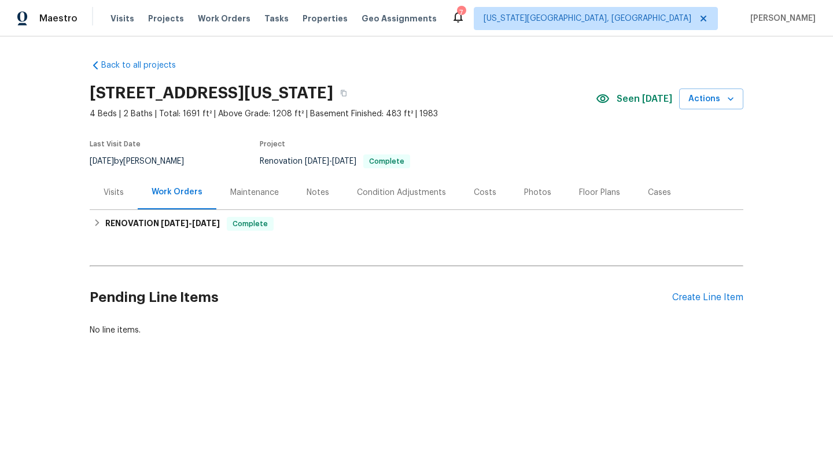
click at [582, 194] on div "Floor Plans" at bounding box center [599, 193] width 41 height 12
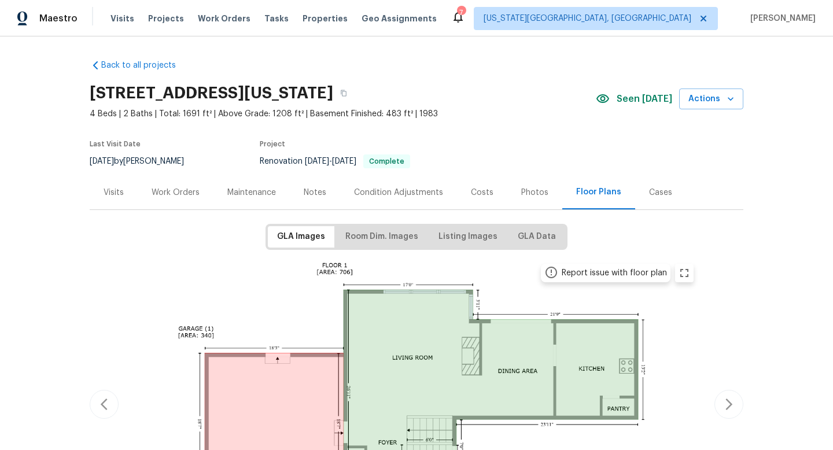
scroll to position [109, 0]
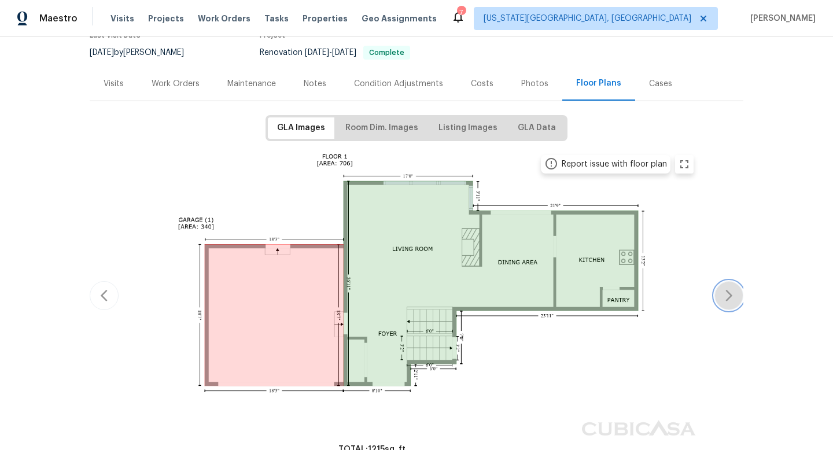
click at [734, 295] on icon "button" at bounding box center [729, 296] width 14 height 14
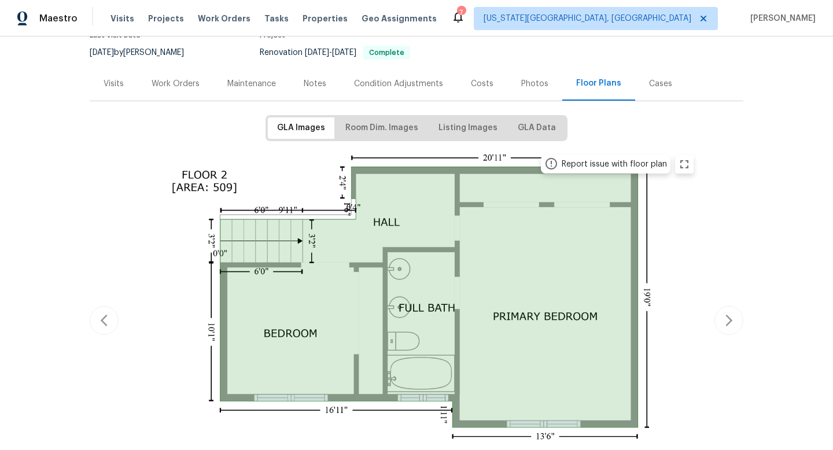
click at [734, 295] on div "Report issue with floor plan Report issue with floor plan" at bounding box center [417, 321] width 654 height 346
click at [701, 210] on div "Report issue with floor plan Report issue with floor plan" at bounding box center [417, 321] width 654 height 346
click at [685, 159] on icon "zoom in" at bounding box center [685, 164] width 14 height 14
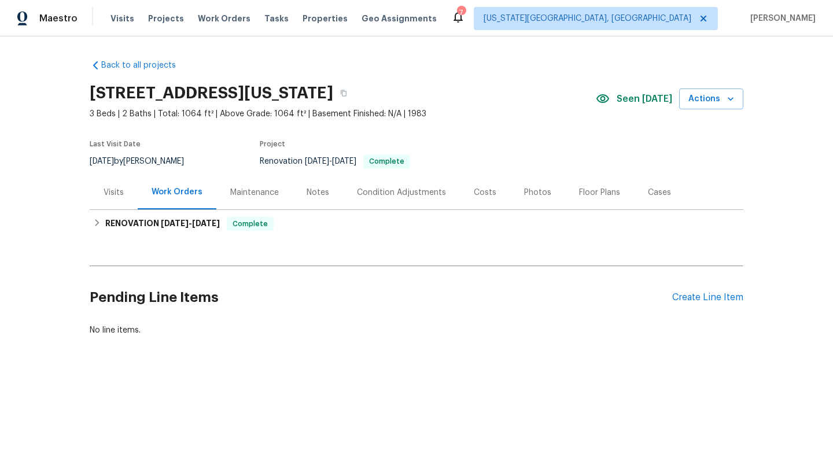
click at [594, 189] on div "Floor Plans" at bounding box center [599, 193] width 41 height 12
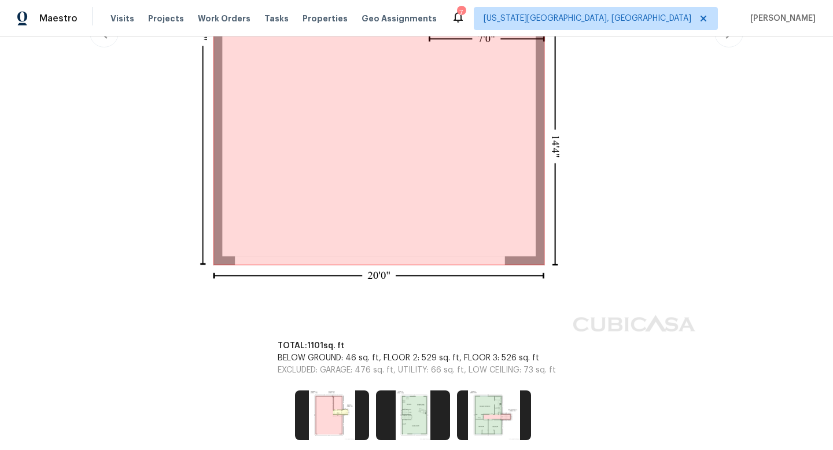
scroll to position [539, 0]
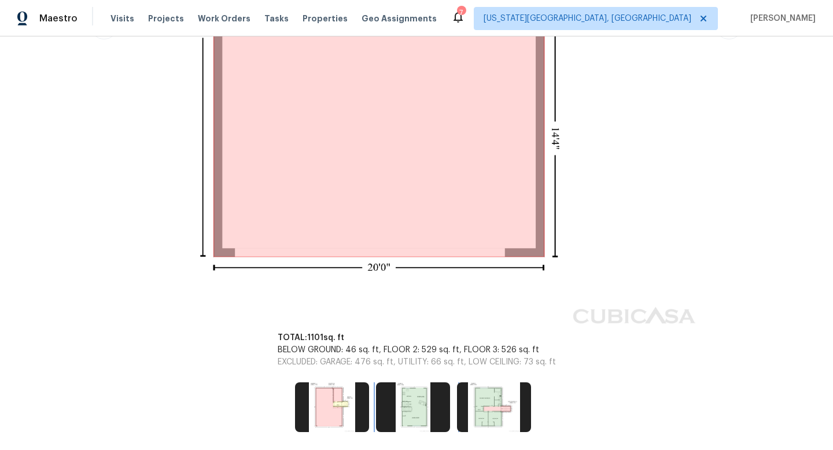
click at [423, 410] on img at bounding box center [413, 408] width 74 height 50
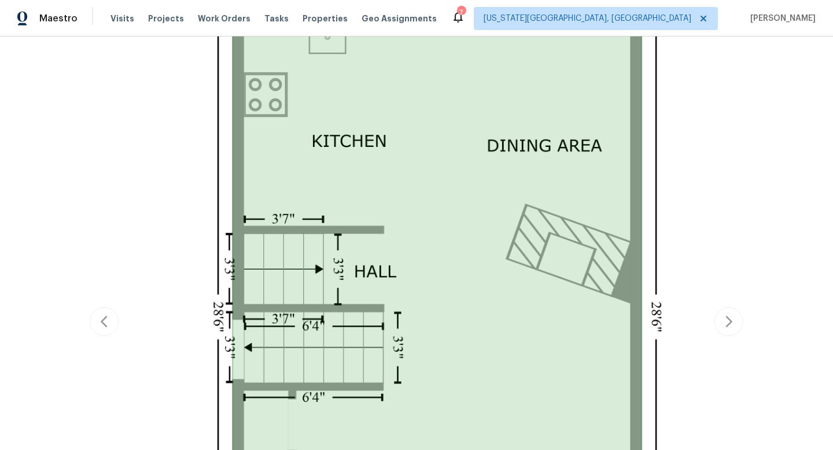
scroll to position [620, 0]
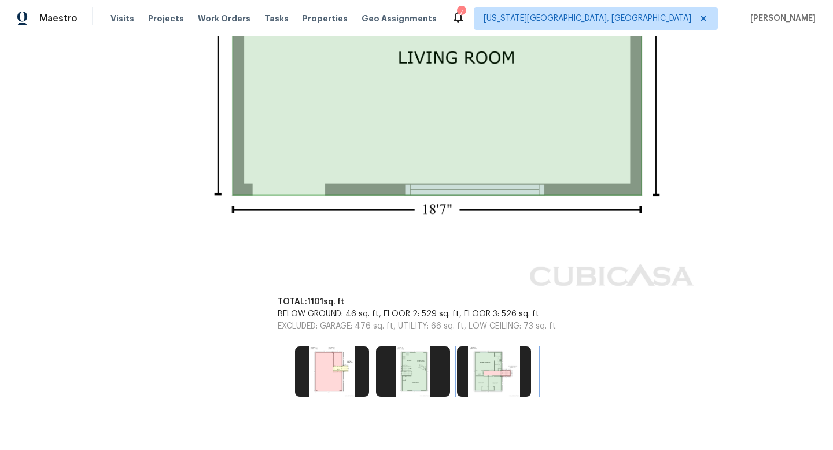
click at [490, 355] on img at bounding box center [494, 372] width 74 height 50
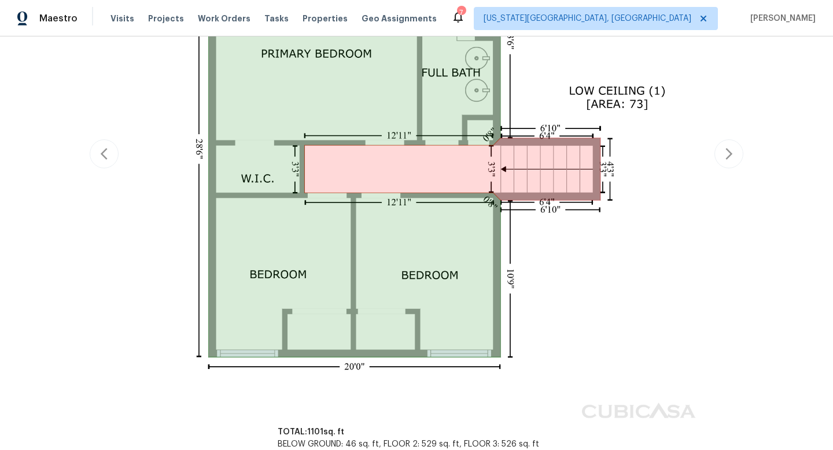
scroll to position [249, 0]
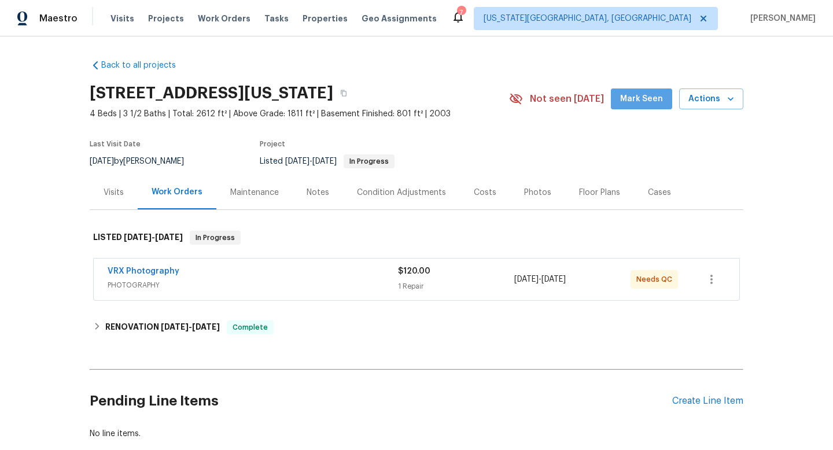
click at [652, 104] on span "Mark Seen" at bounding box center [641, 99] width 43 height 14
click at [320, 192] on div "Notes" at bounding box center [318, 193] width 23 height 12
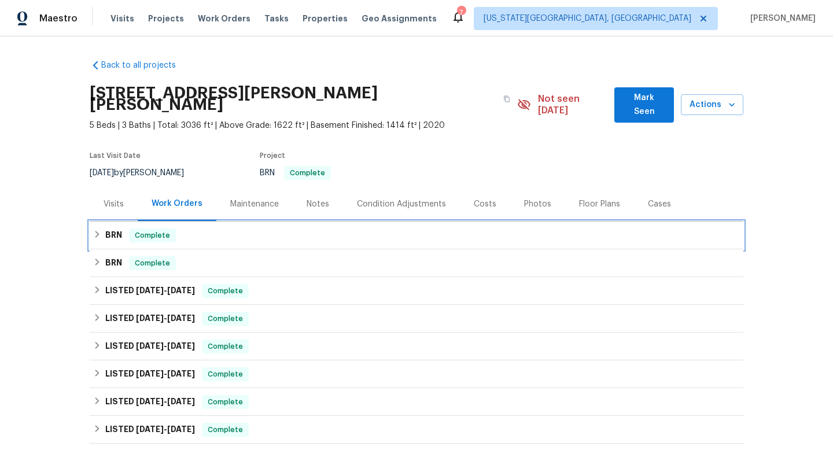
click at [152, 230] on span "Complete" at bounding box center [152, 236] width 45 height 12
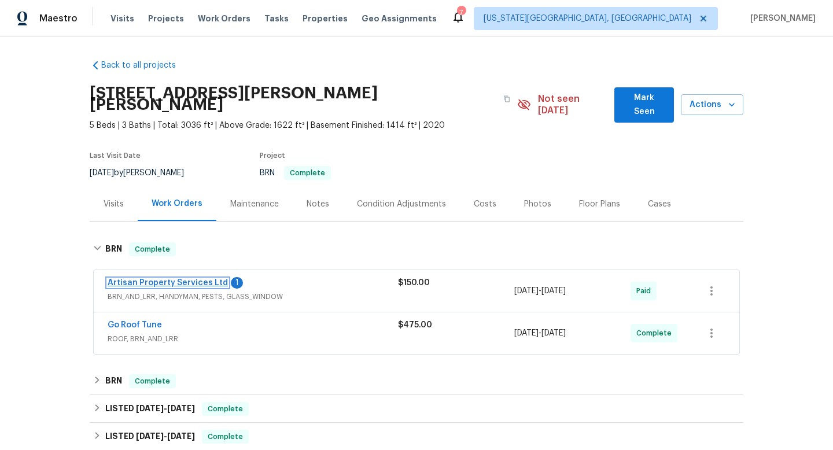
click at [175, 279] on link "Artisan Property Services Ltd" at bounding box center [168, 283] width 120 height 8
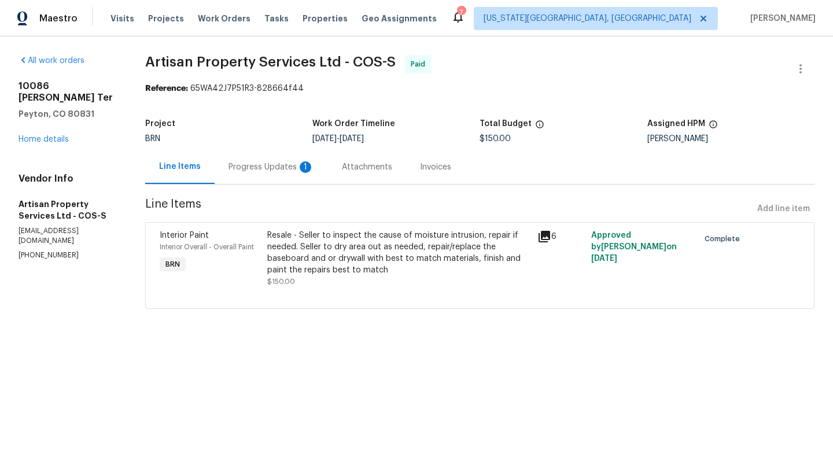
click at [260, 150] on div "Progress Updates 1" at bounding box center [271, 167] width 113 height 34
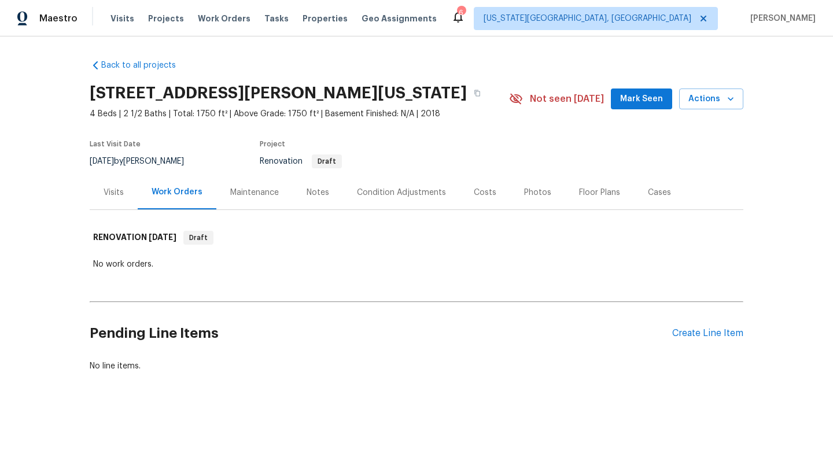
click at [317, 189] on div "Notes" at bounding box center [318, 193] width 23 height 12
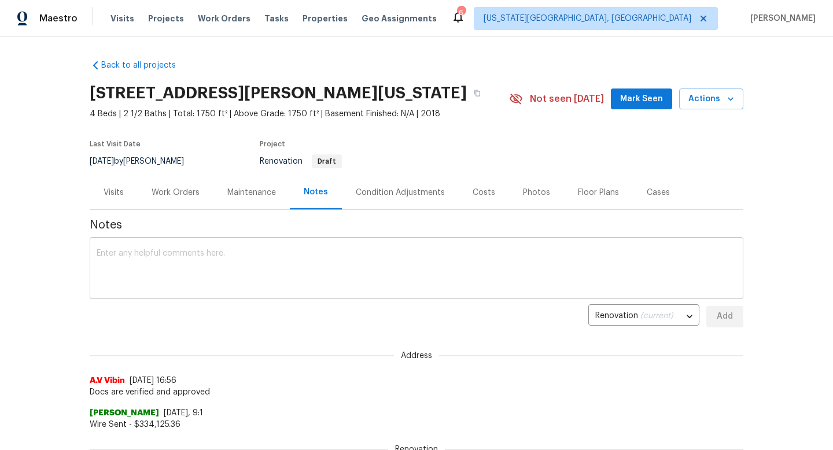
click at [219, 264] on textarea at bounding box center [417, 269] width 640 height 41
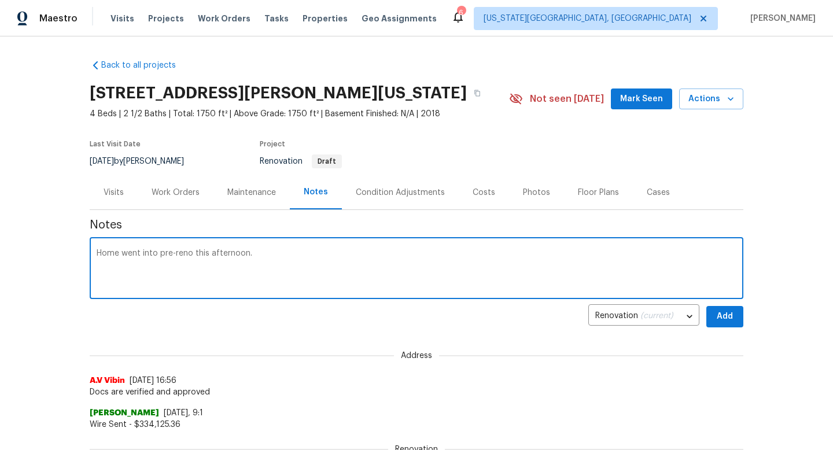
type textarea "Home went into pre-reno this afternoon."
click at [731, 318] on span "Add" at bounding box center [725, 317] width 19 height 14
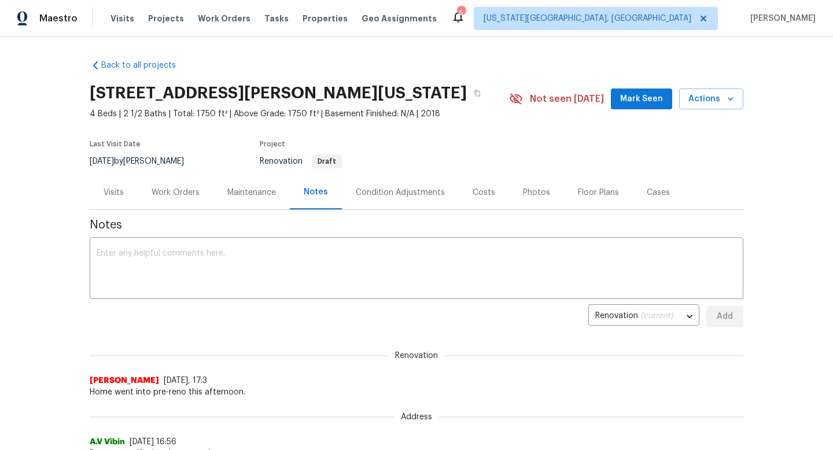
click at [635, 90] on button "Mark Seen" at bounding box center [641, 99] width 61 height 21
